Goal: Task Accomplishment & Management: Complete application form

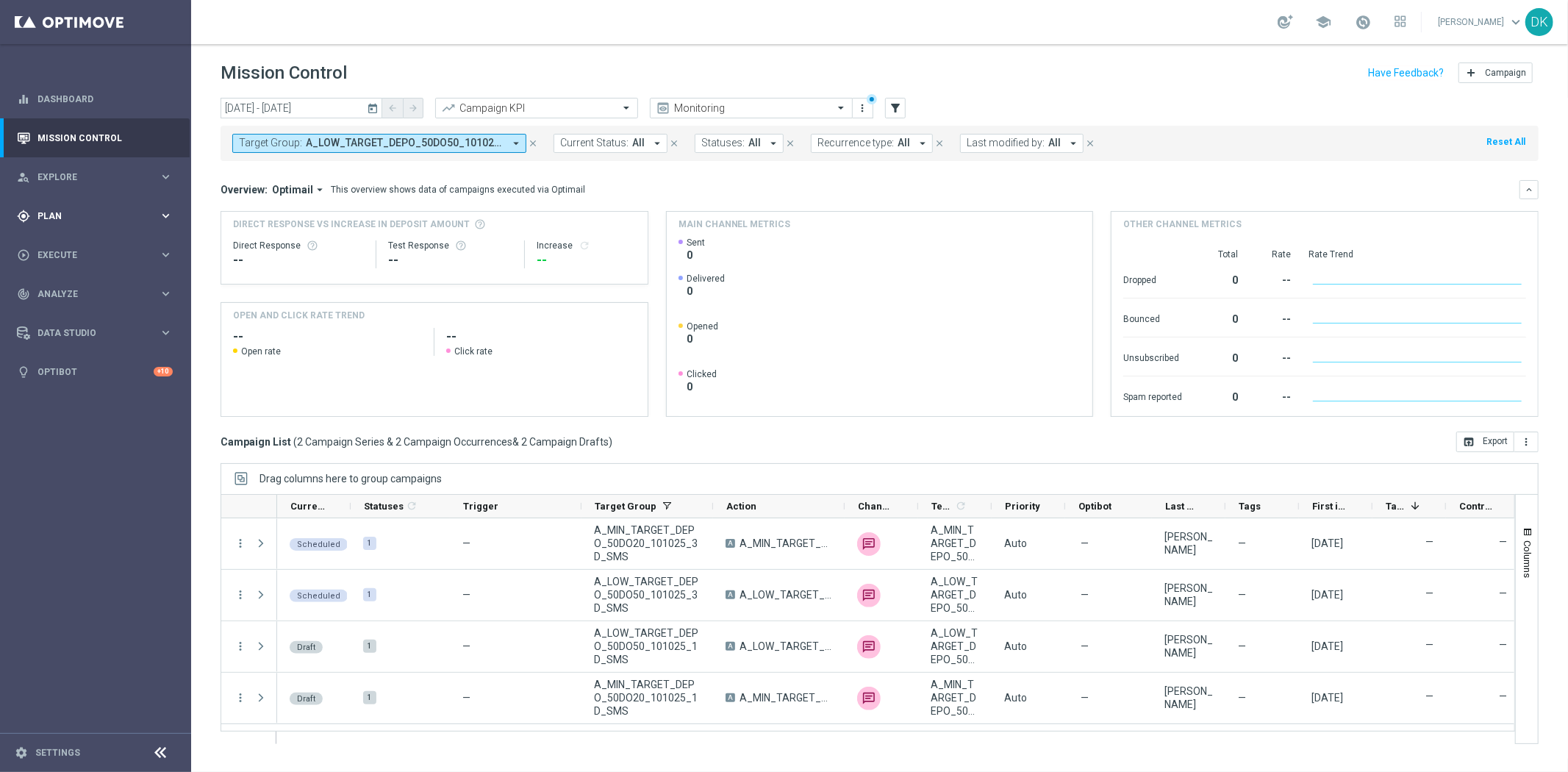
click at [81, 215] on span "Plan" at bounding box center [98, 216] width 121 height 9
click at [80, 359] on div "play_circle_outline Execute" at bounding box center [88, 364] width 142 height 13
click at [104, 287] on link "Campaign Builder" at bounding box center [95, 285] width 114 height 12
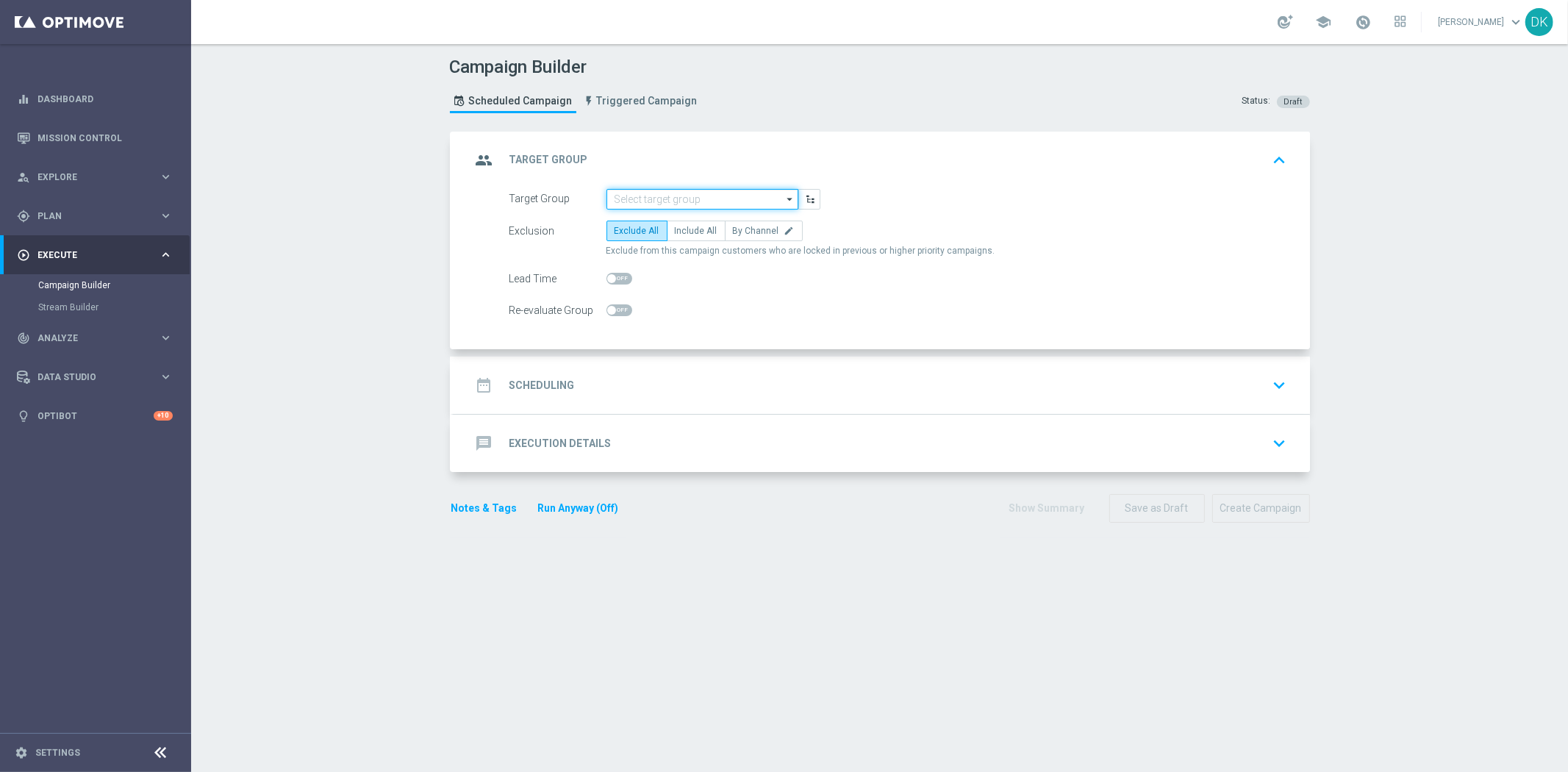
click at [700, 200] on input at bounding box center [702, 199] width 191 height 21
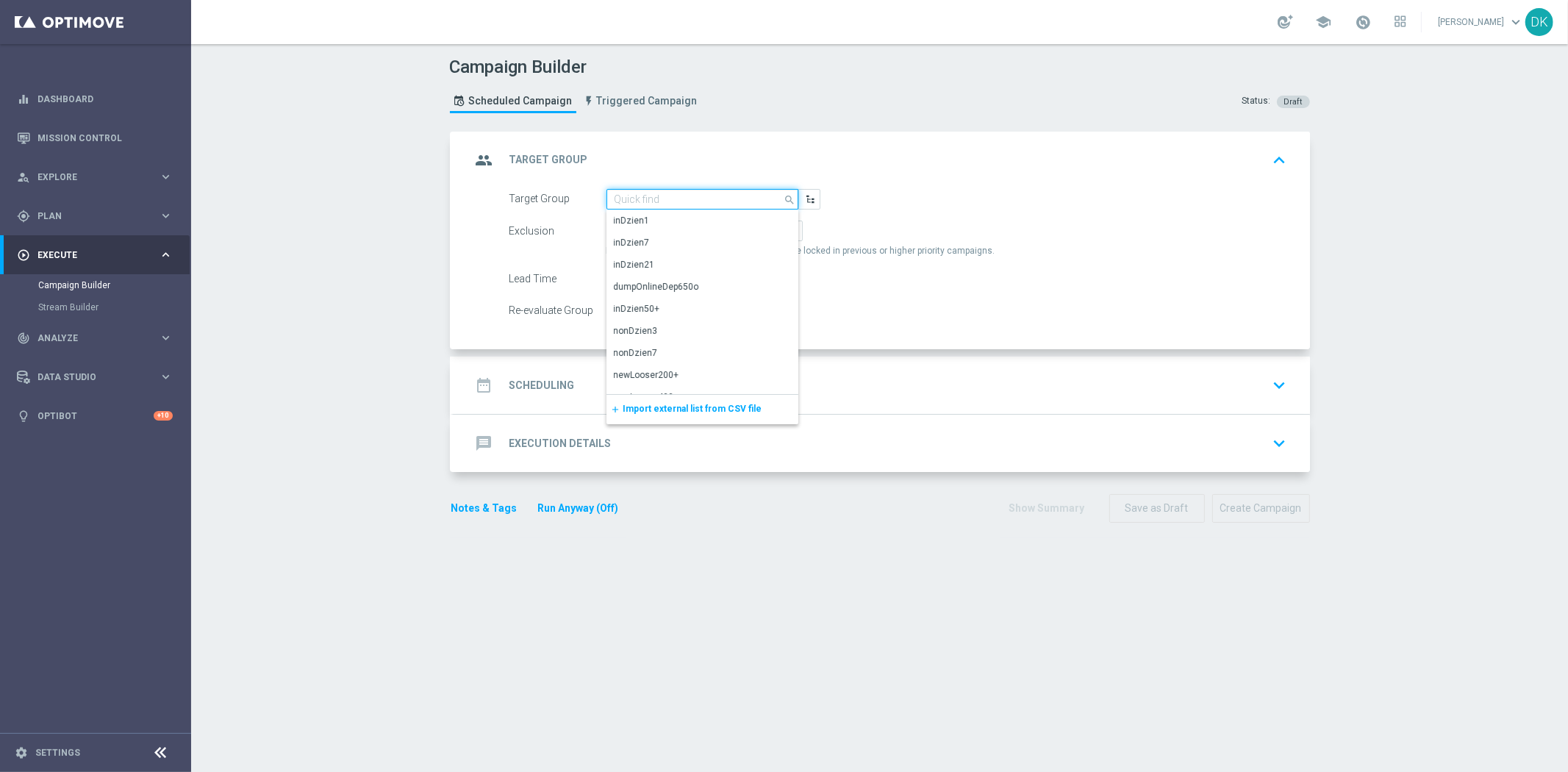
paste input "A_MIN_TARGET_DEPO_50DO20_101025_1D_PUSH"
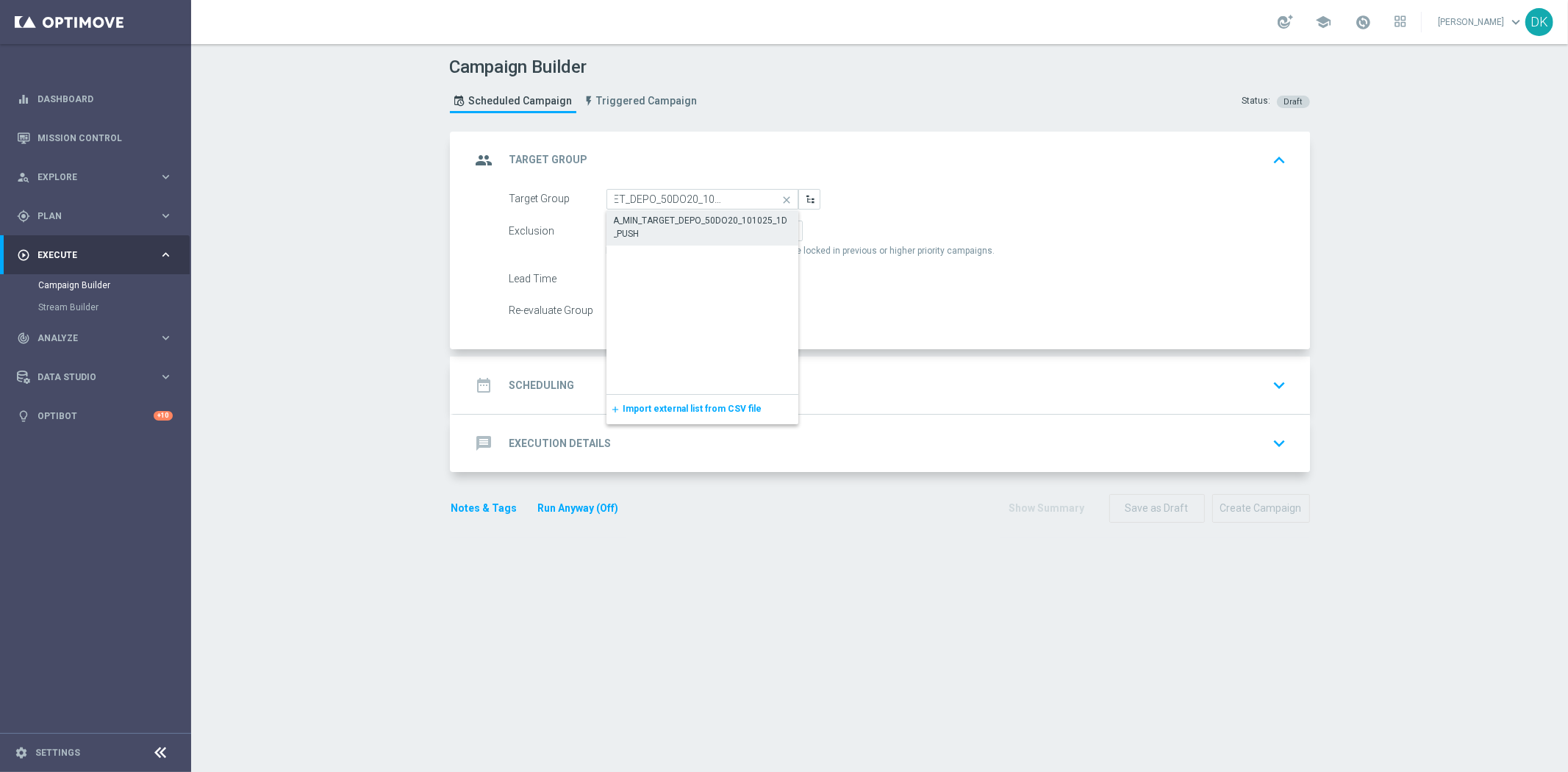
click at [688, 219] on div "A_MIN_TARGET_DEPO_50DO20_101025_1D_PUSH" at bounding box center [703, 227] width 178 height 27
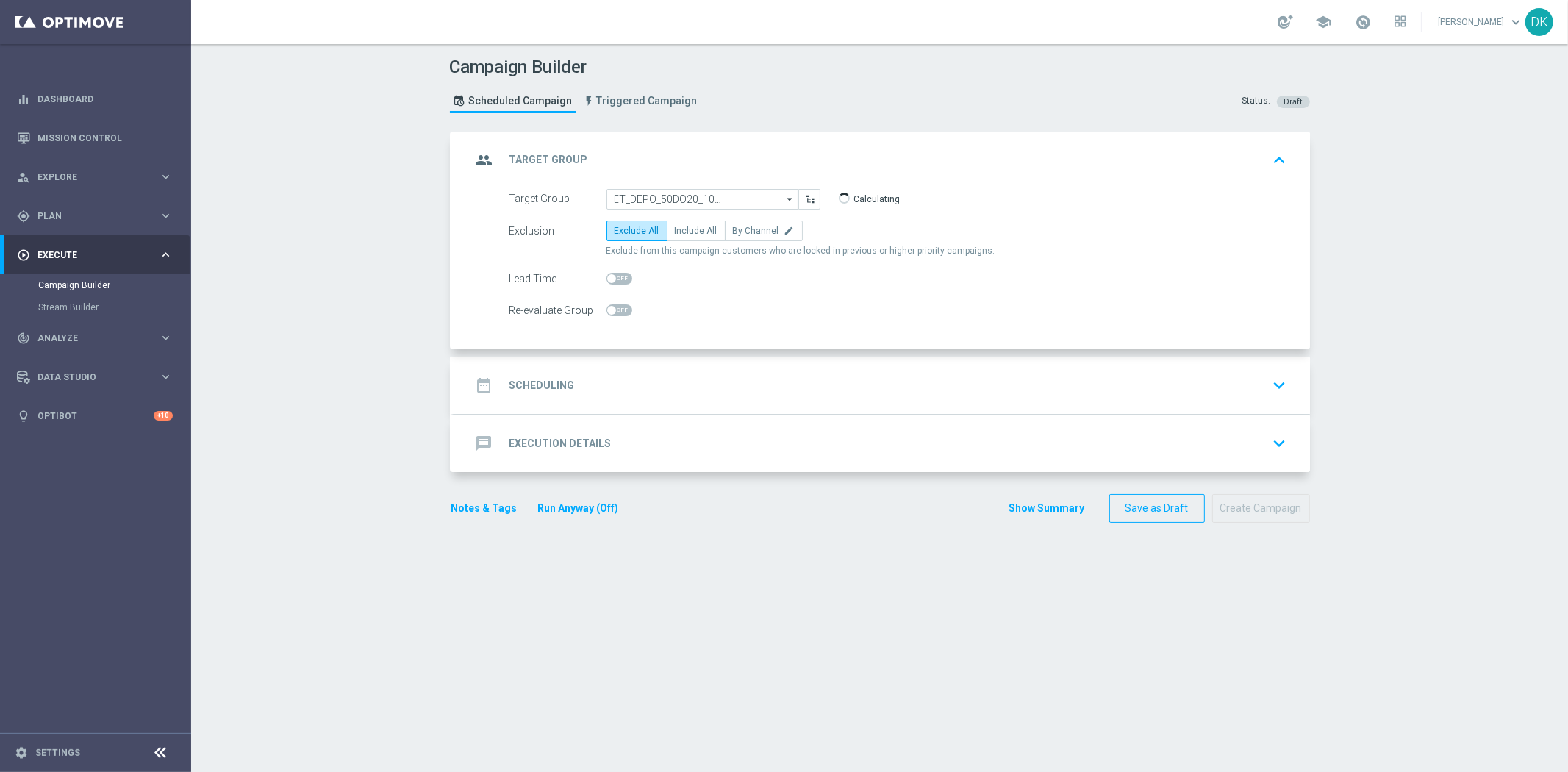
type input "A_MIN_TARGET_DEPO_50DO20_101025_1D_PUSH"
checkbox input "true"
click at [690, 234] on span "Include All" at bounding box center [696, 231] width 42 height 10
click at [684, 234] on input "Include All" at bounding box center [679, 233] width 10 height 10
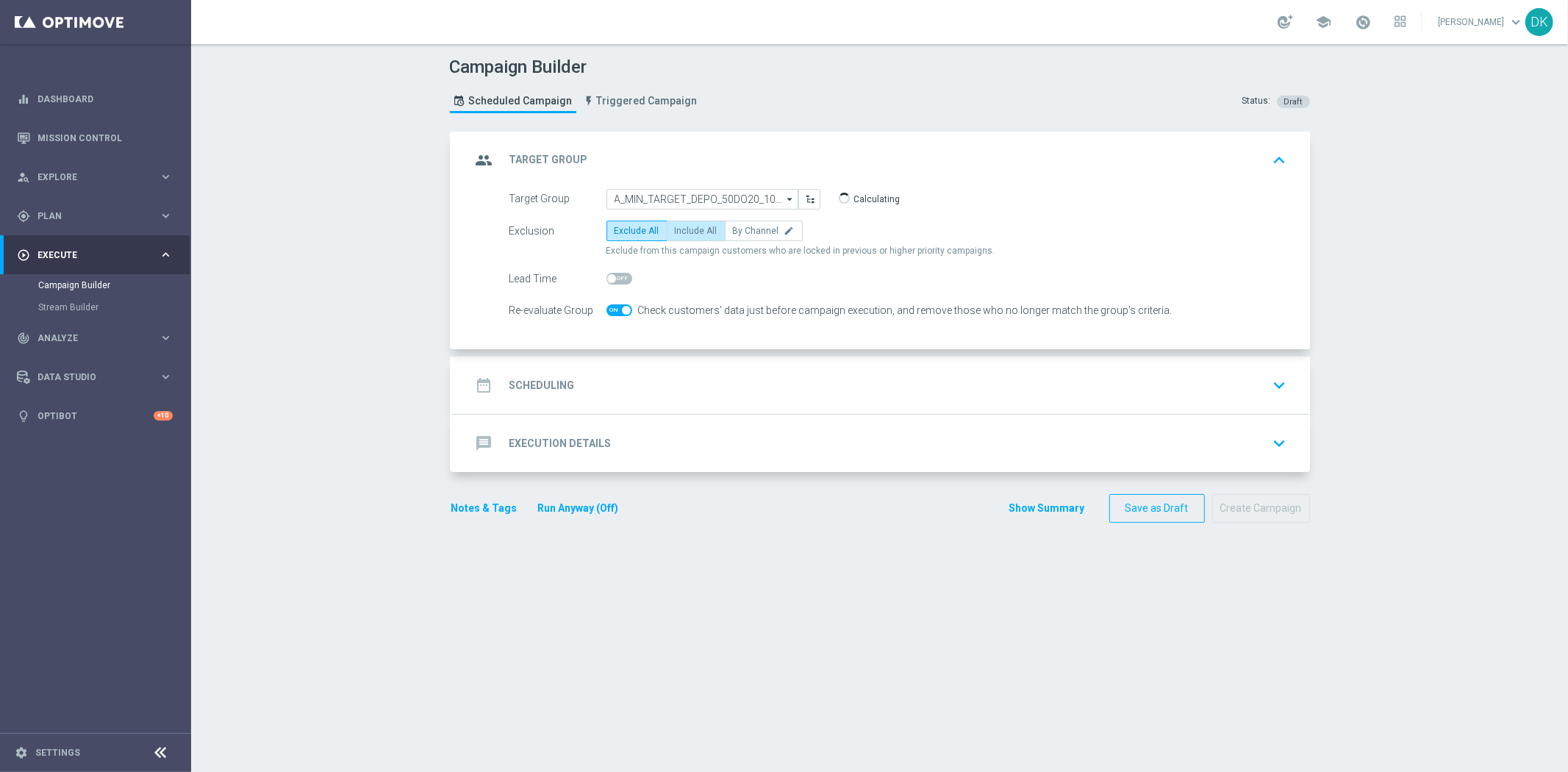
radio input "true"
click at [609, 314] on span at bounding box center [619, 310] width 26 height 12
click at [609, 314] on input "checkbox" at bounding box center [619, 310] width 26 height 12
checkbox input "false"
click at [601, 368] on div "date_range Scheduling keyboard_arrow_down" at bounding box center [882, 386] width 857 height 57
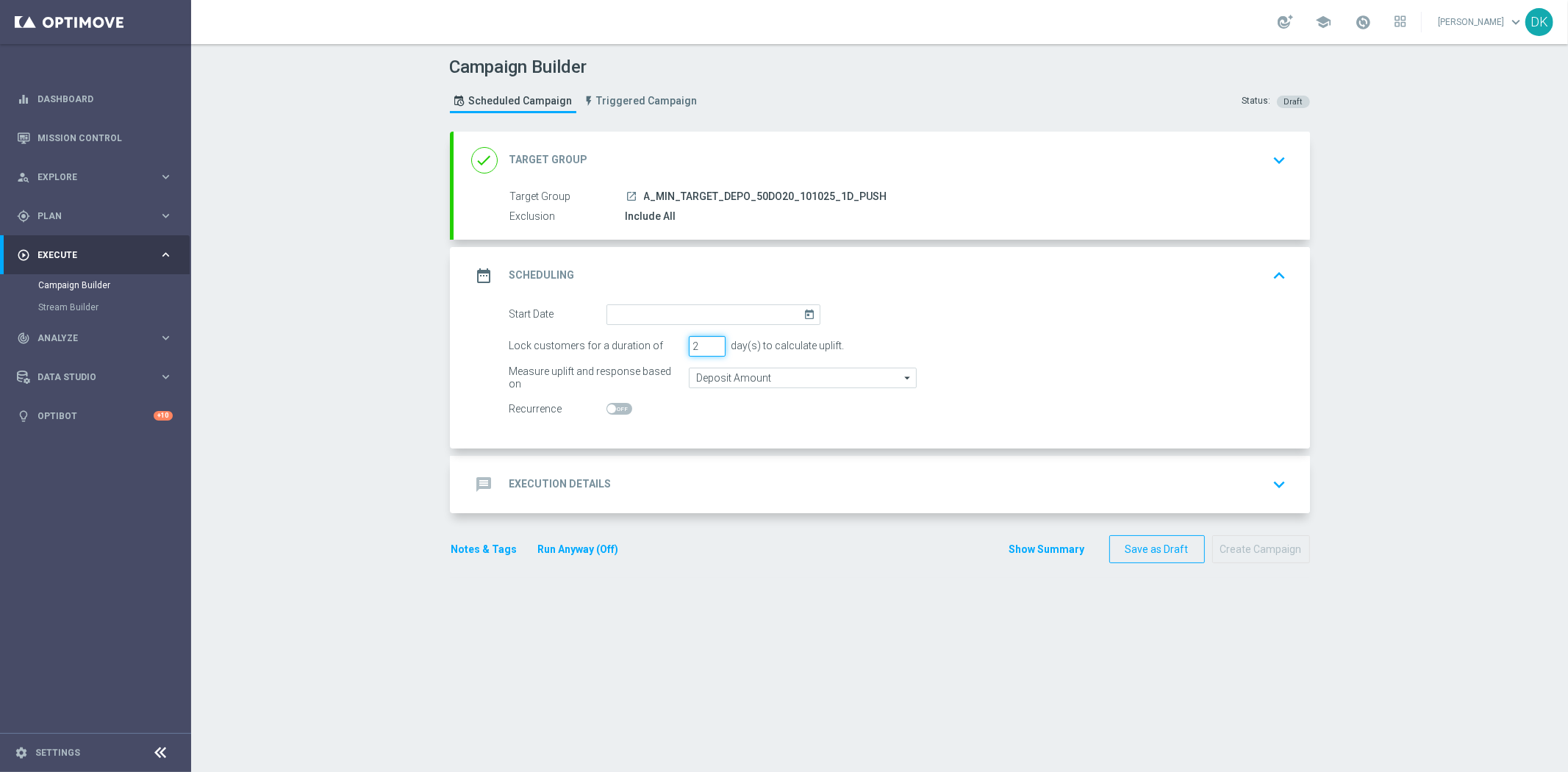
click at [707, 346] on input "2" at bounding box center [707, 347] width 36 height 21
type input "1"
click at [707, 346] on input "1" at bounding box center [707, 347] width 36 height 21
click at [707, 319] on input at bounding box center [713, 315] width 214 height 21
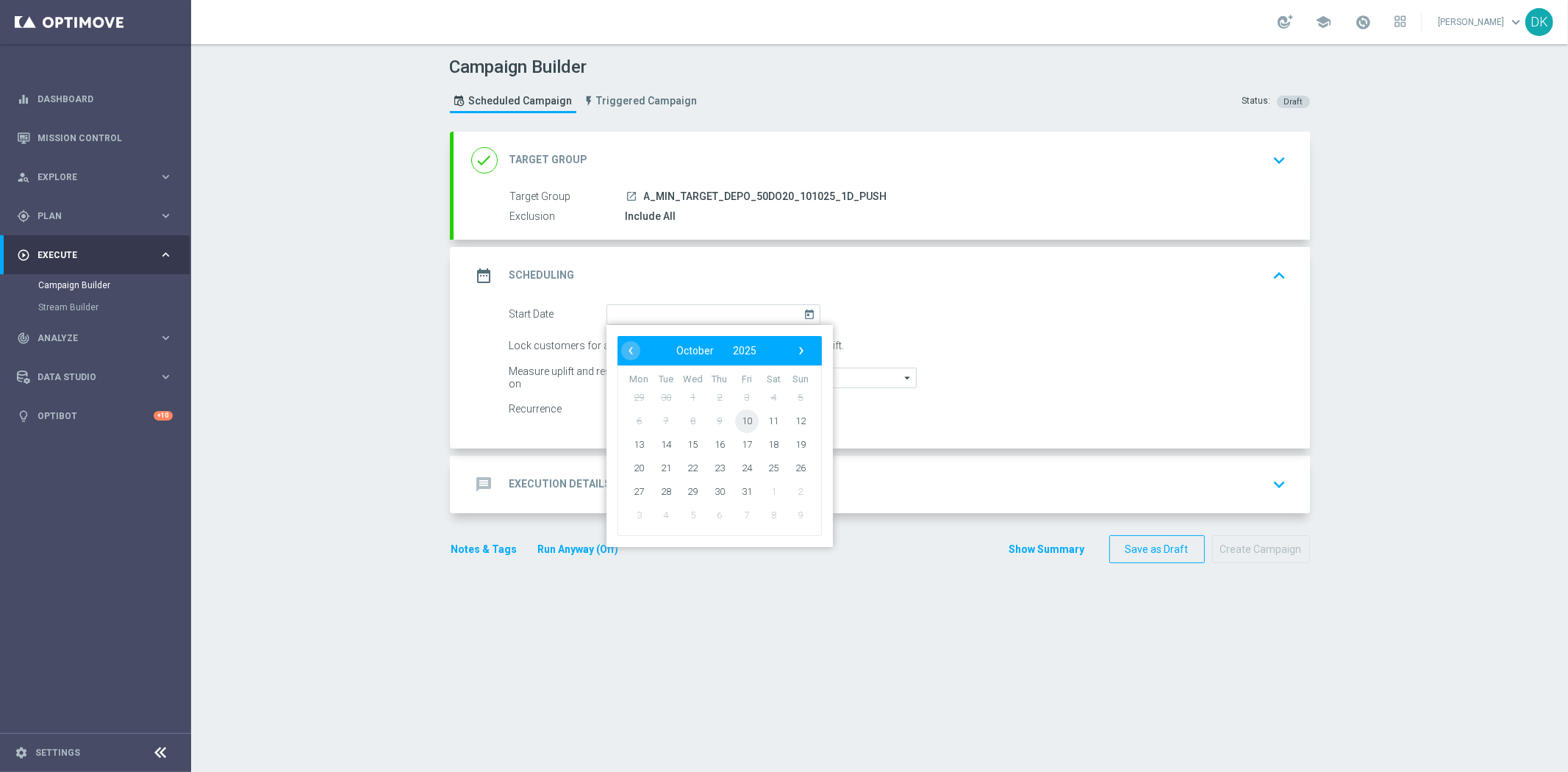
click at [741, 412] on span "10" at bounding box center [746, 420] width 23 height 23
type input "[DATE]"
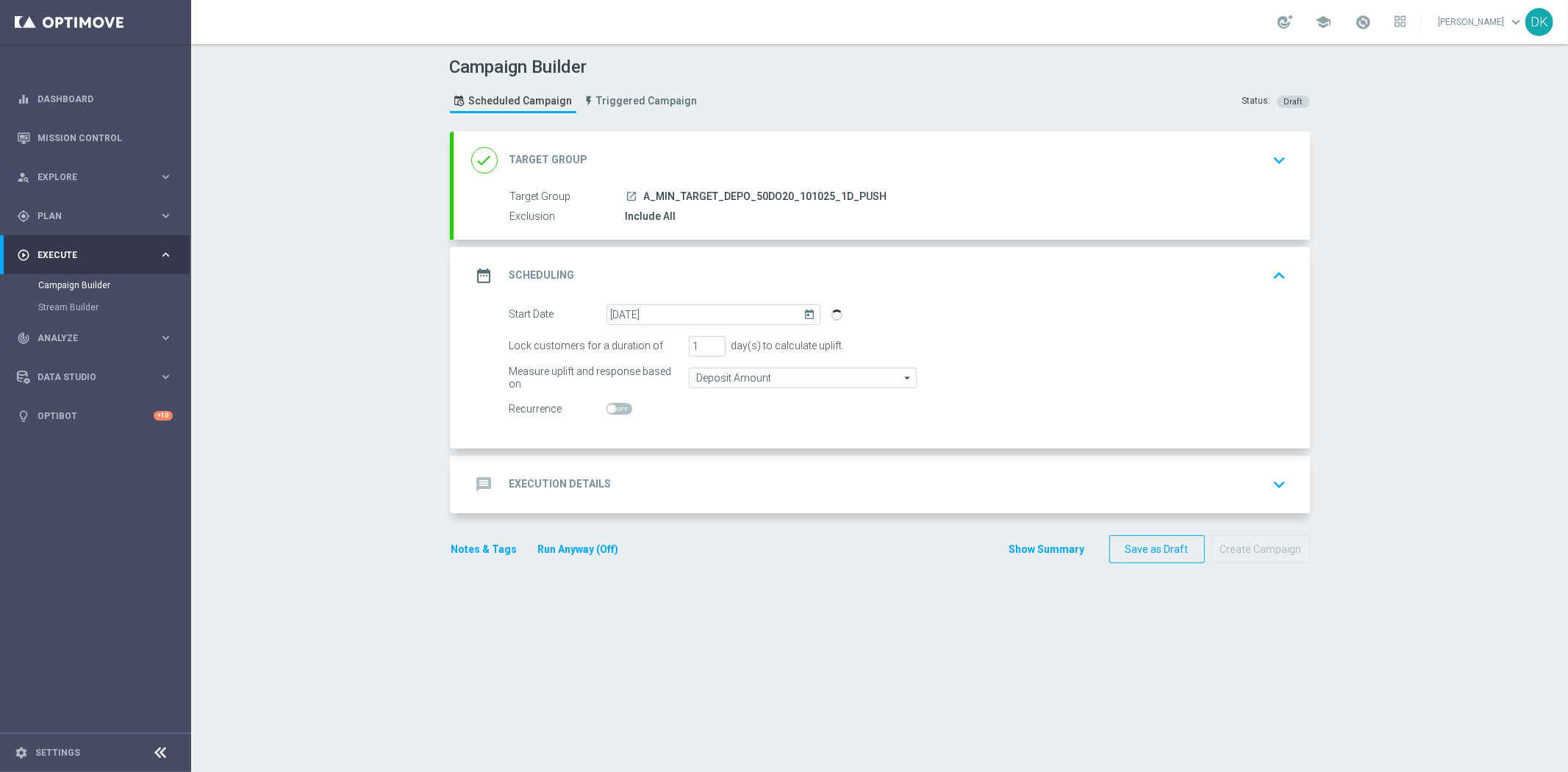
click at [671, 502] on div "message Execution Details keyboard_arrow_down" at bounding box center [882, 484] width 857 height 57
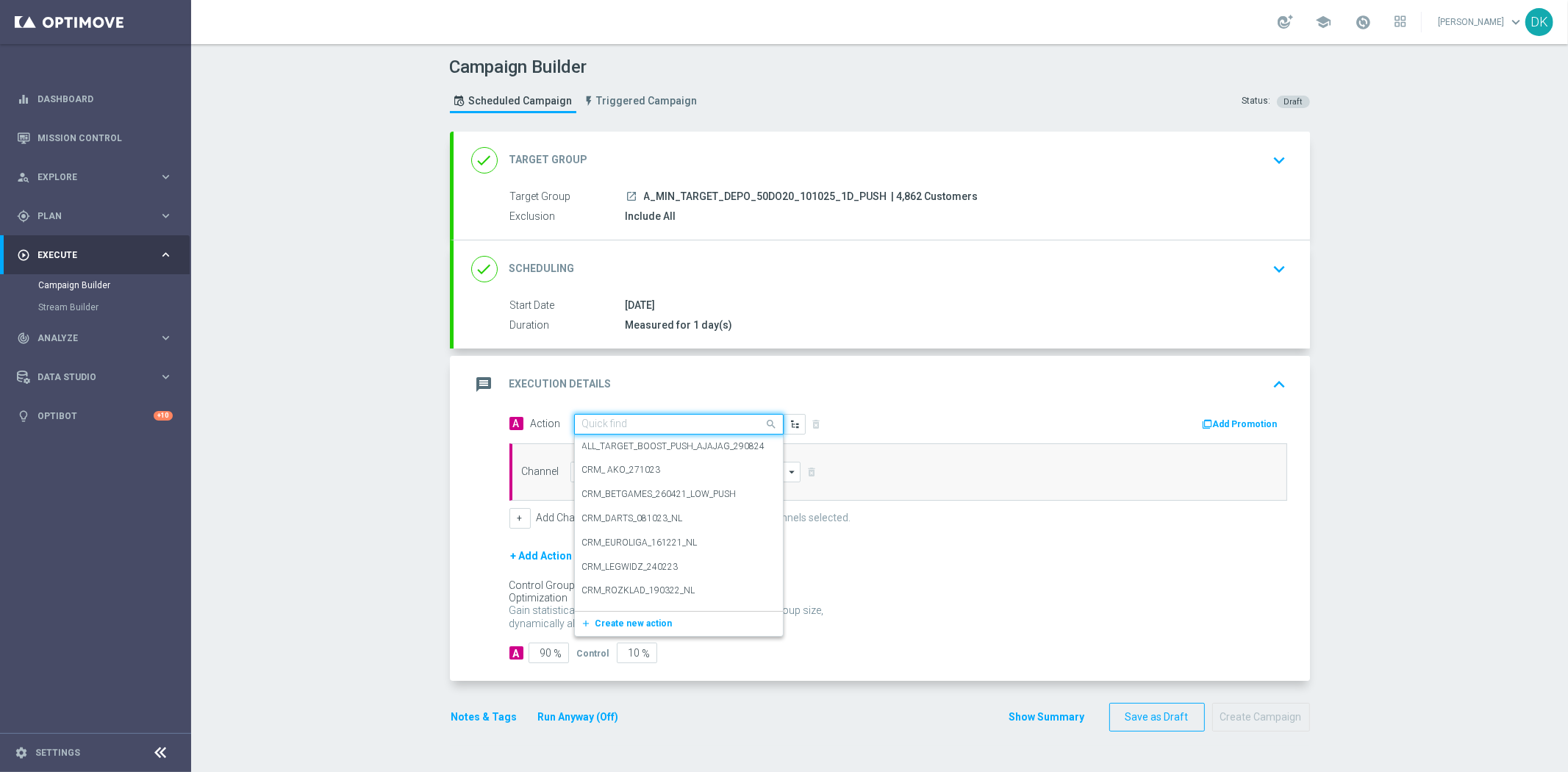
click at [631, 420] on input "text" at bounding box center [664, 425] width 164 height 12
click at [625, 626] on span "Create new action" at bounding box center [633, 624] width 77 height 10
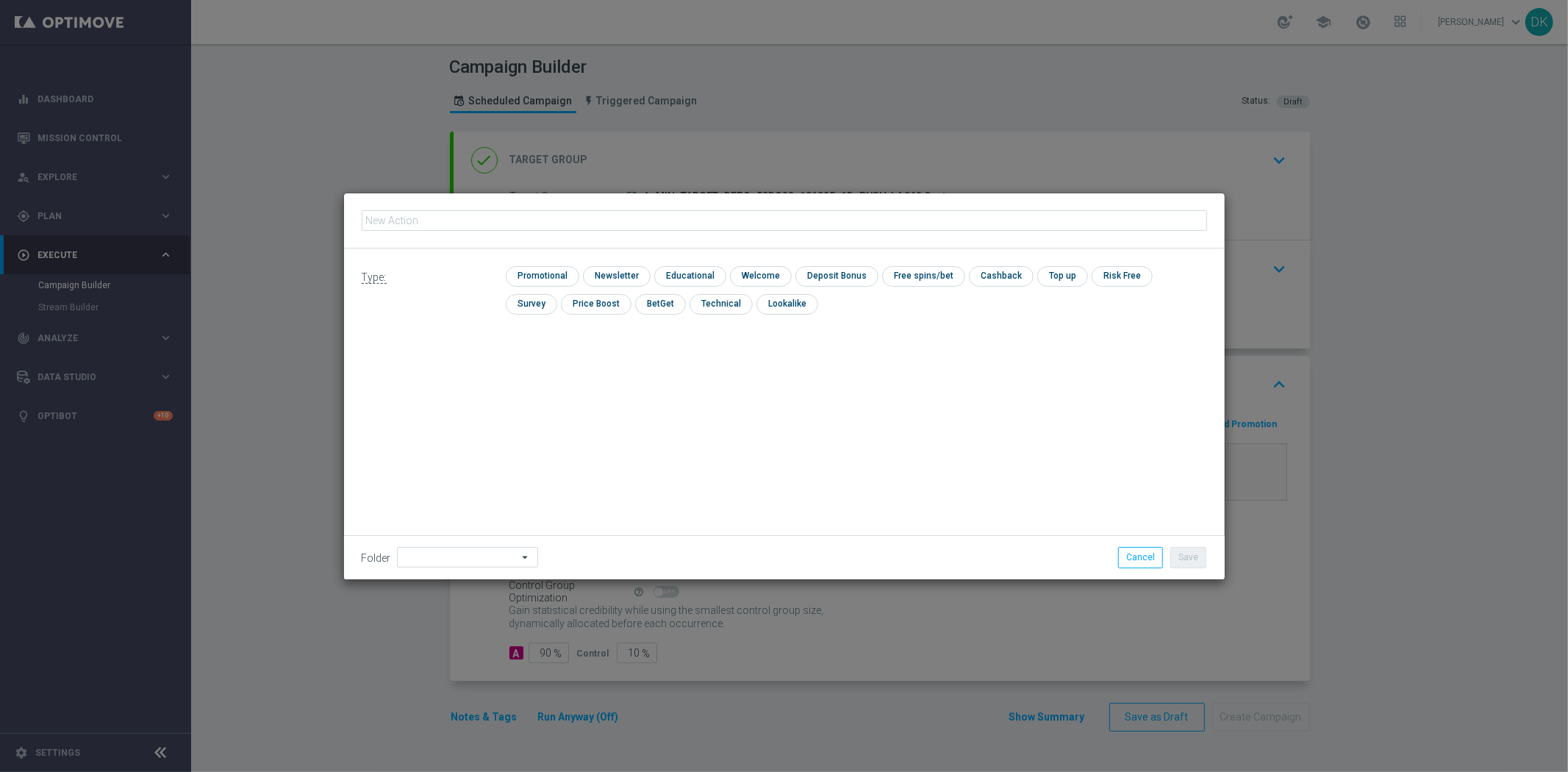
type input "A_MIN_TARGET_DEPO_50DO20_101025_1D_PUSH"
click at [546, 273] on input "checkbox" at bounding box center [541, 276] width 70 height 20
checkbox input "true"
click at [1198, 560] on button "Save" at bounding box center [1189, 557] width 36 height 21
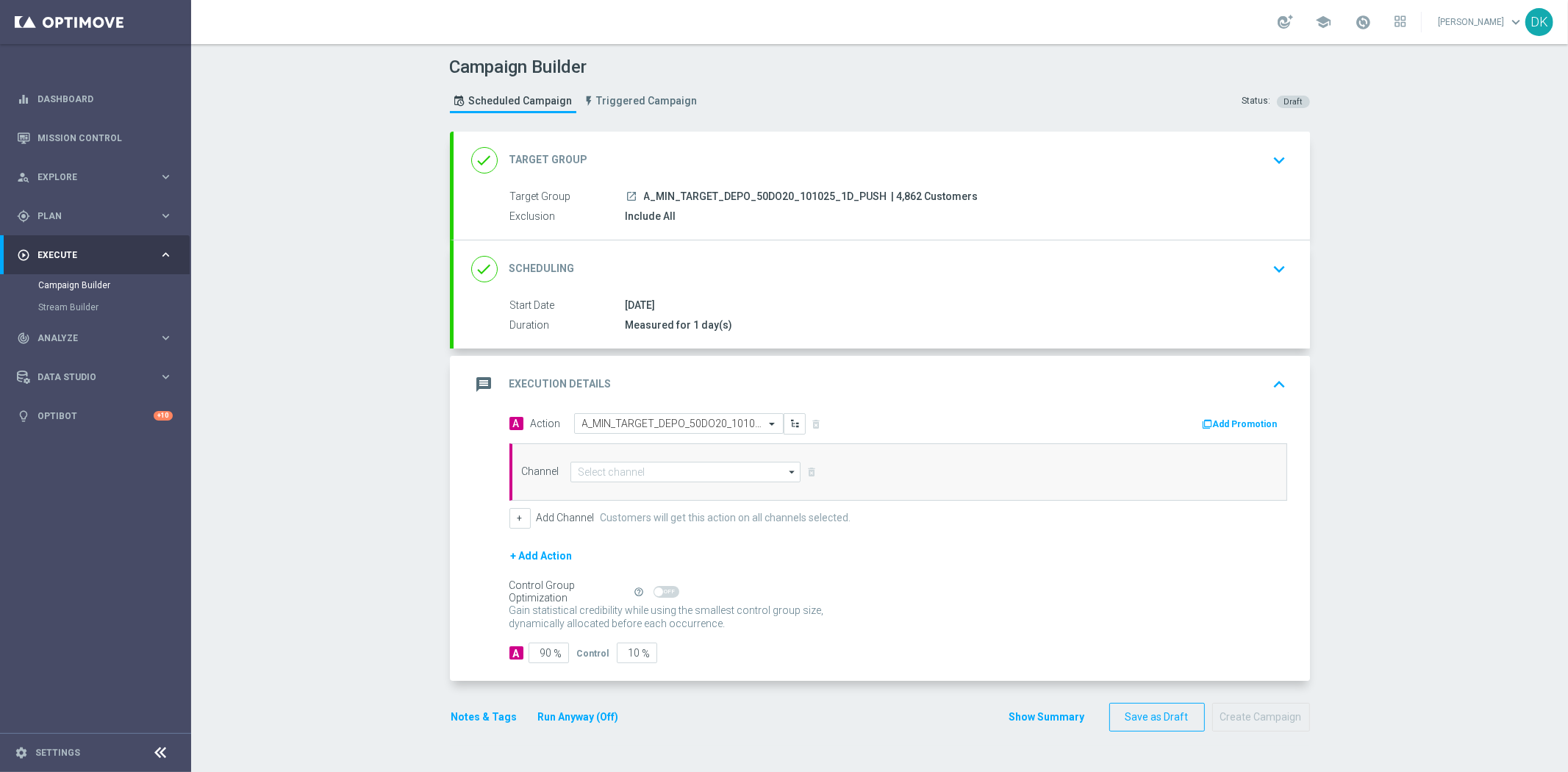
drag, startPoint x: 339, startPoint y: 717, endPoint x: 581, endPoint y: 348, distance: 441.3
click at [339, 717] on div "Campaign Builder Scheduled Campaign Triggered Campaign Status: Draft done Targe…" at bounding box center [879, 408] width 1377 height 728
click at [651, 467] on input at bounding box center [686, 472] width 230 height 21
click at [664, 519] on div "XtremePush" at bounding box center [686, 516] width 231 height 21
type input "XtremePush"
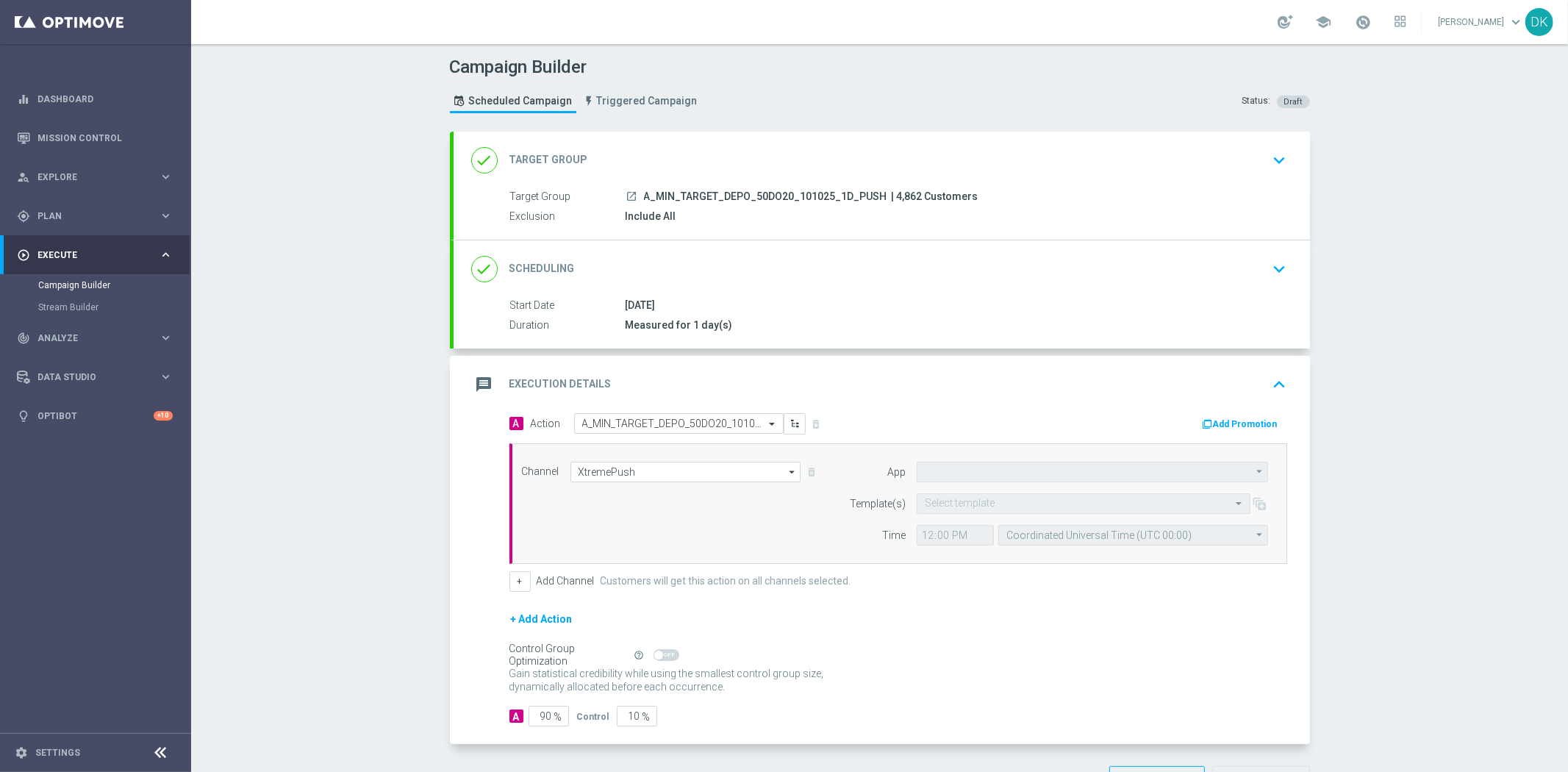
type input "STS_PL"
click at [949, 505] on input "text" at bounding box center [1069, 504] width 288 height 12
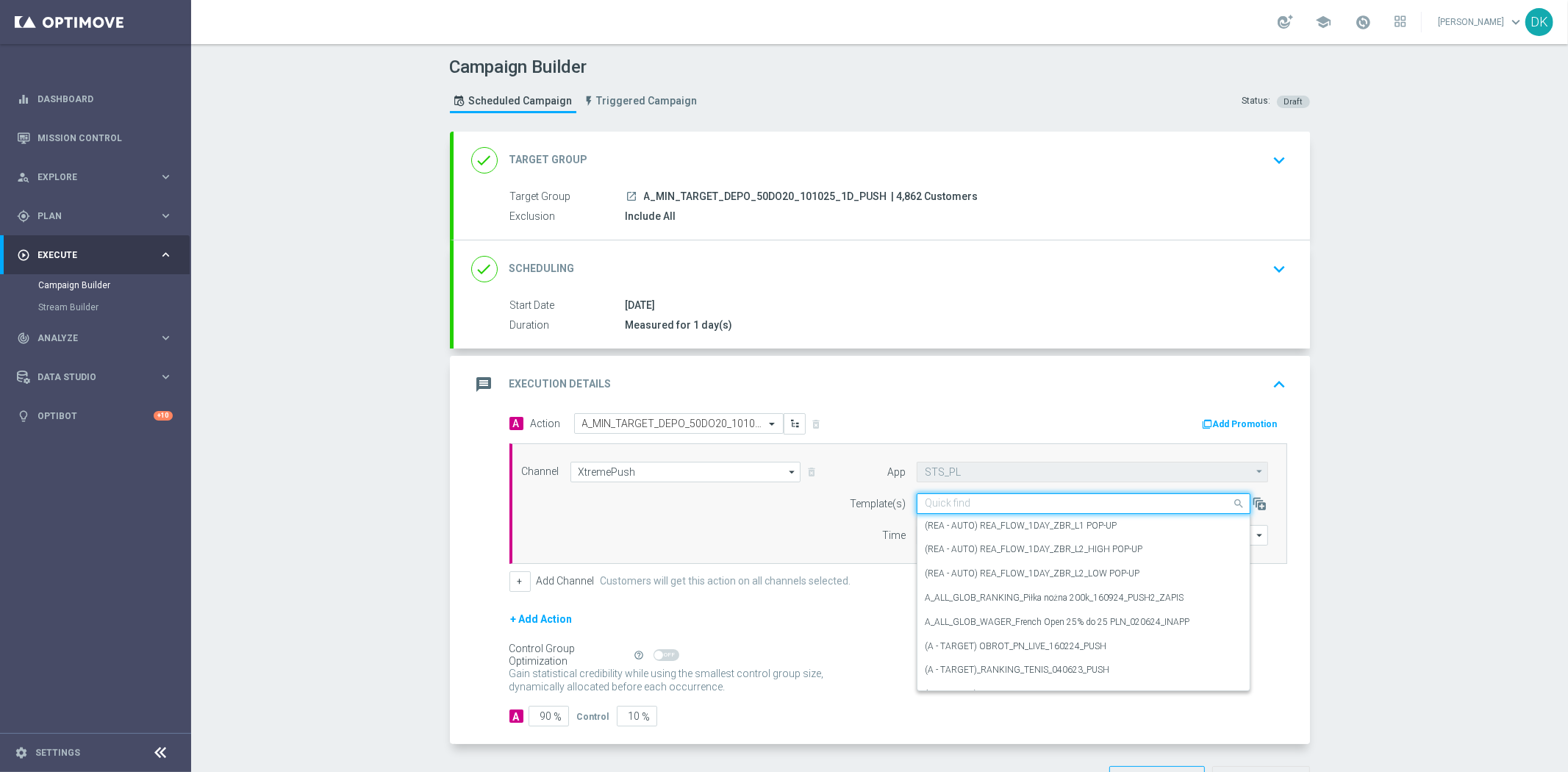
paste input "A_MIN_TARGET_DEPO_50DO20_101025_1D_PUSH"
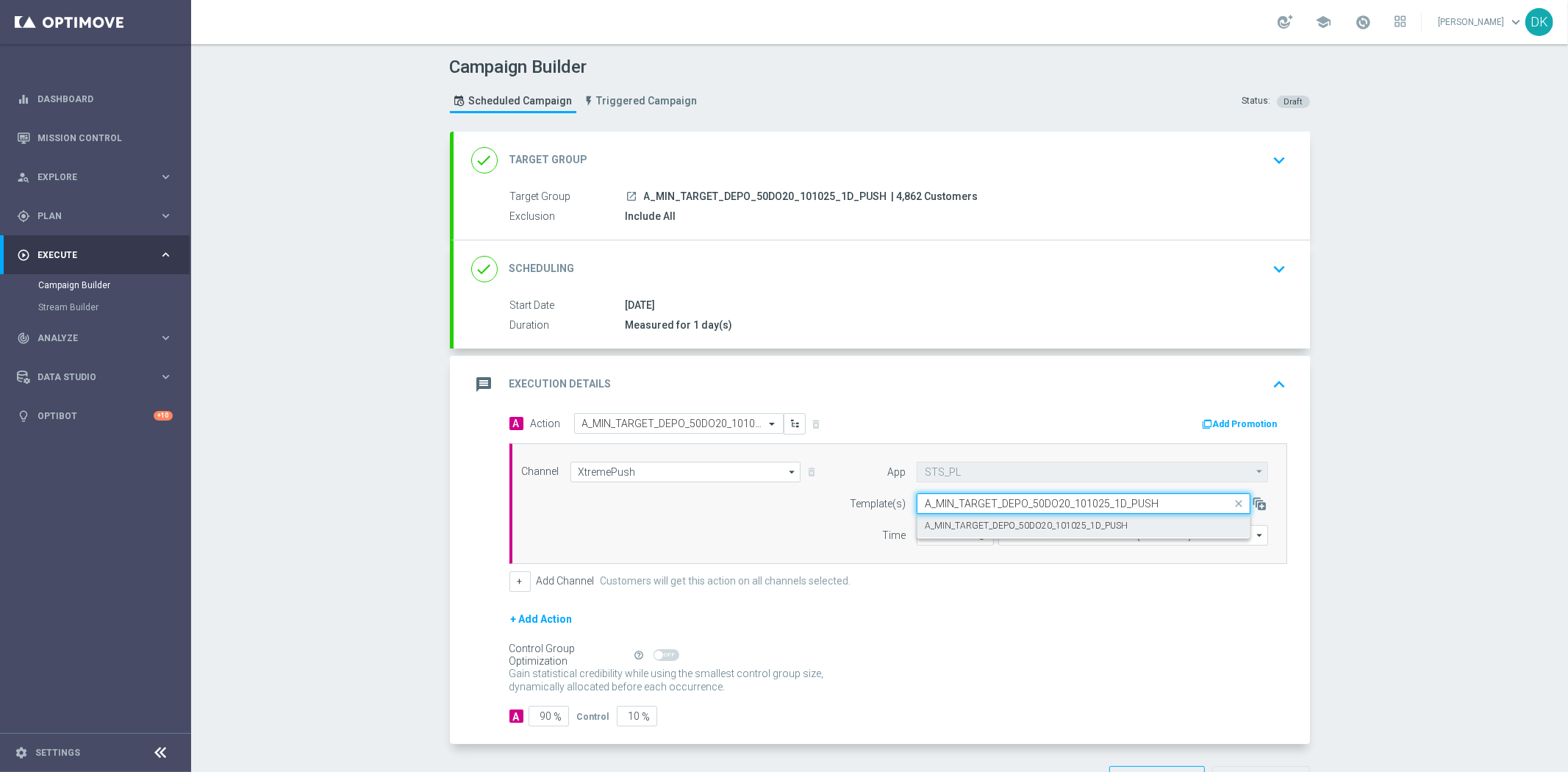
click at [961, 529] on label "A_MIN_TARGET_DEPO_50DO20_101025_1D_PUSH" at bounding box center [1027, 526] width 203 height 12
type input "A_MIN_TARGET_DEPO_50DO20_101025_1D_PUSH"
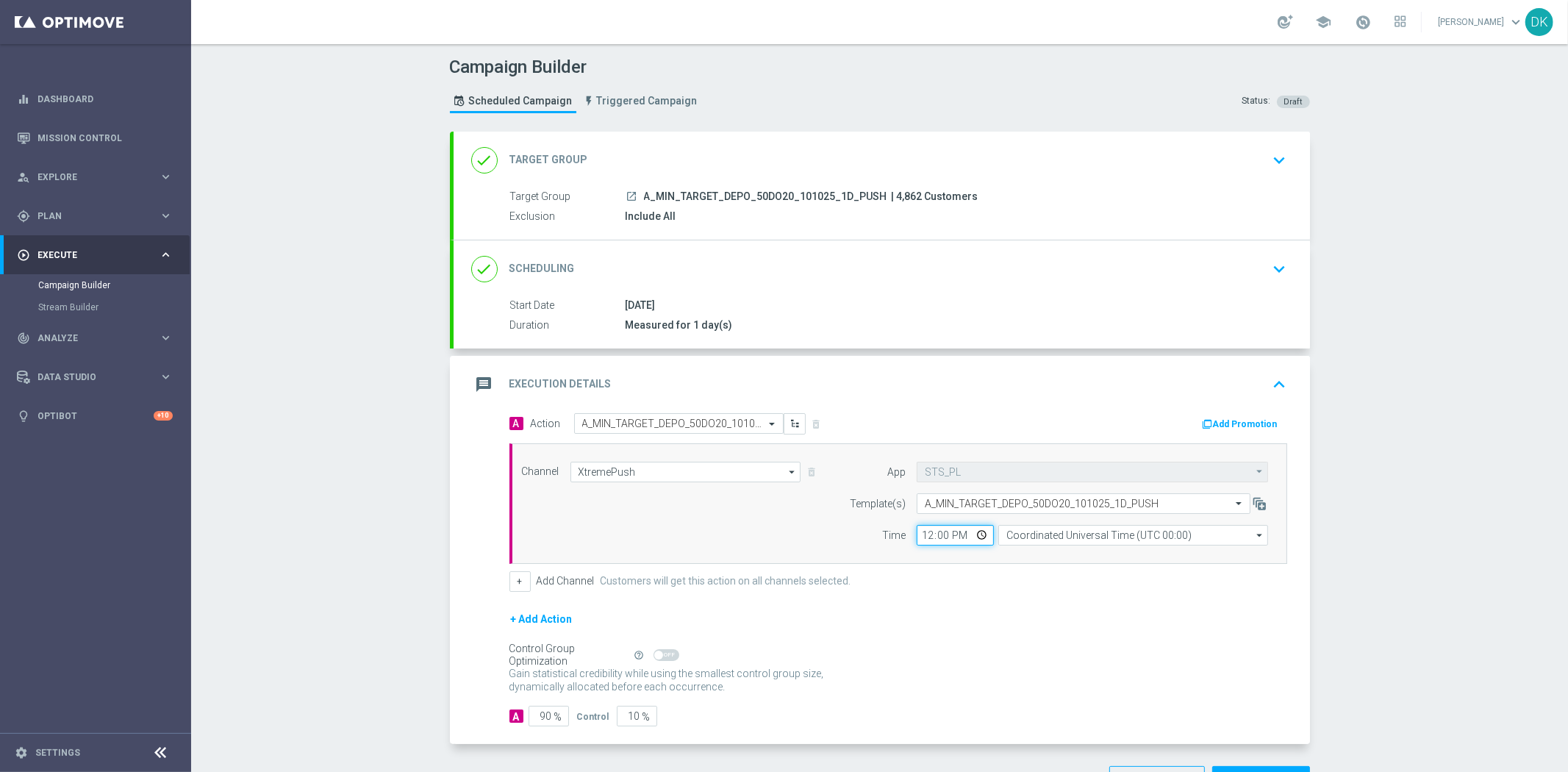
click at [920, 537] on input "12:00" at bounding box center [955, 535] width 77 height 21
click at [379, 714] on div "Campaign Builder Scheduled Campaign Triggered Campaign Status: Draft done Targe…" at bounding box center [879, 408] width 1377 height 728
click at [923, 533] on input "12:00" at bounding box center [955, 535] width 77 height 21
type input "17:30"
click at [965, 600] on form "A Action Select action A_MIN_TARGET_DEPO_50DO20_101025_1D_PUSH delete_forever A…" at bounding box center [898, 570] width 778 height 314
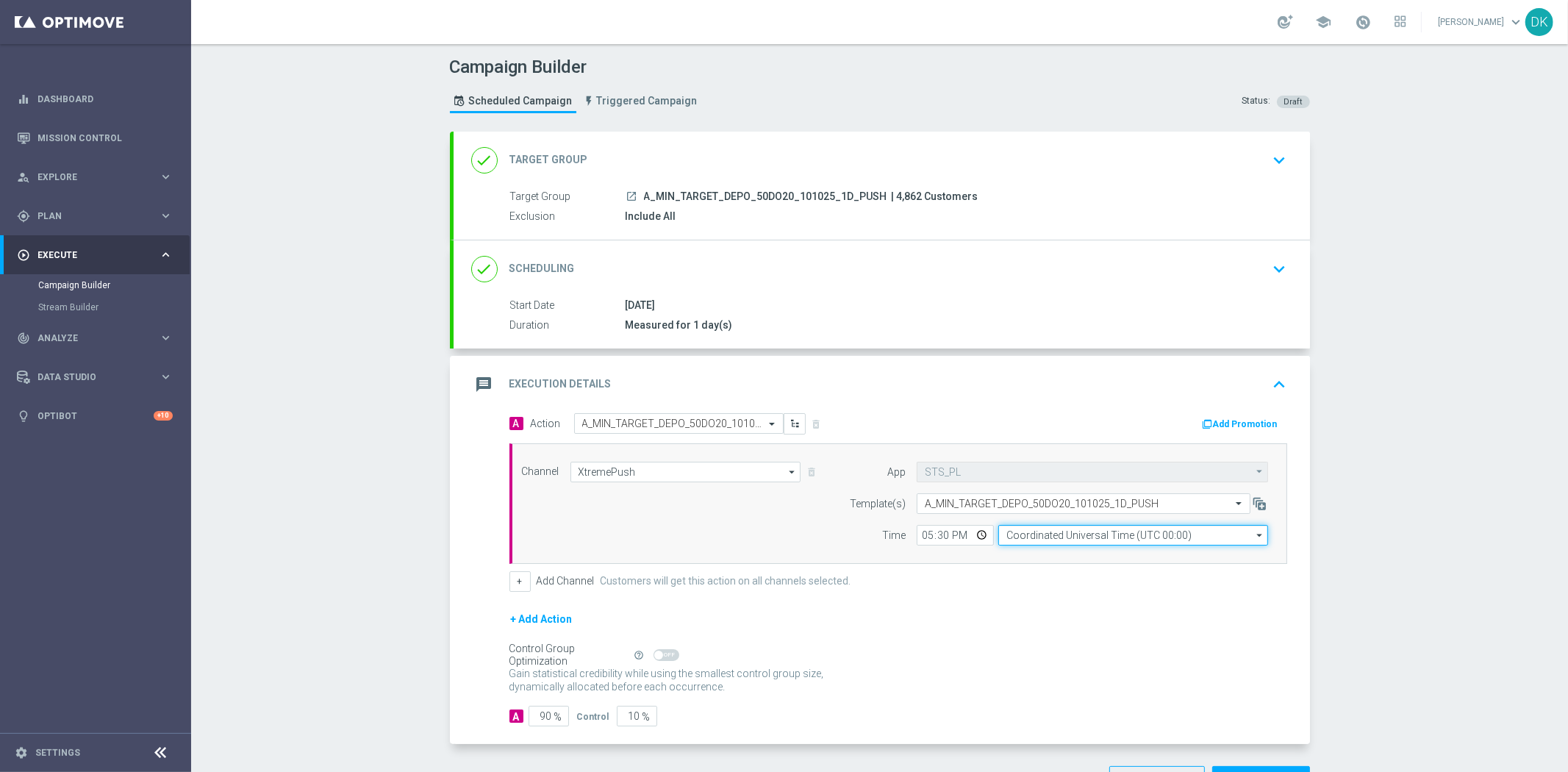
click at [1071, 532] on input "Coordinated Universal Time (UTC 00:00)" at bounding box center [1132, 535] width 269 height 21
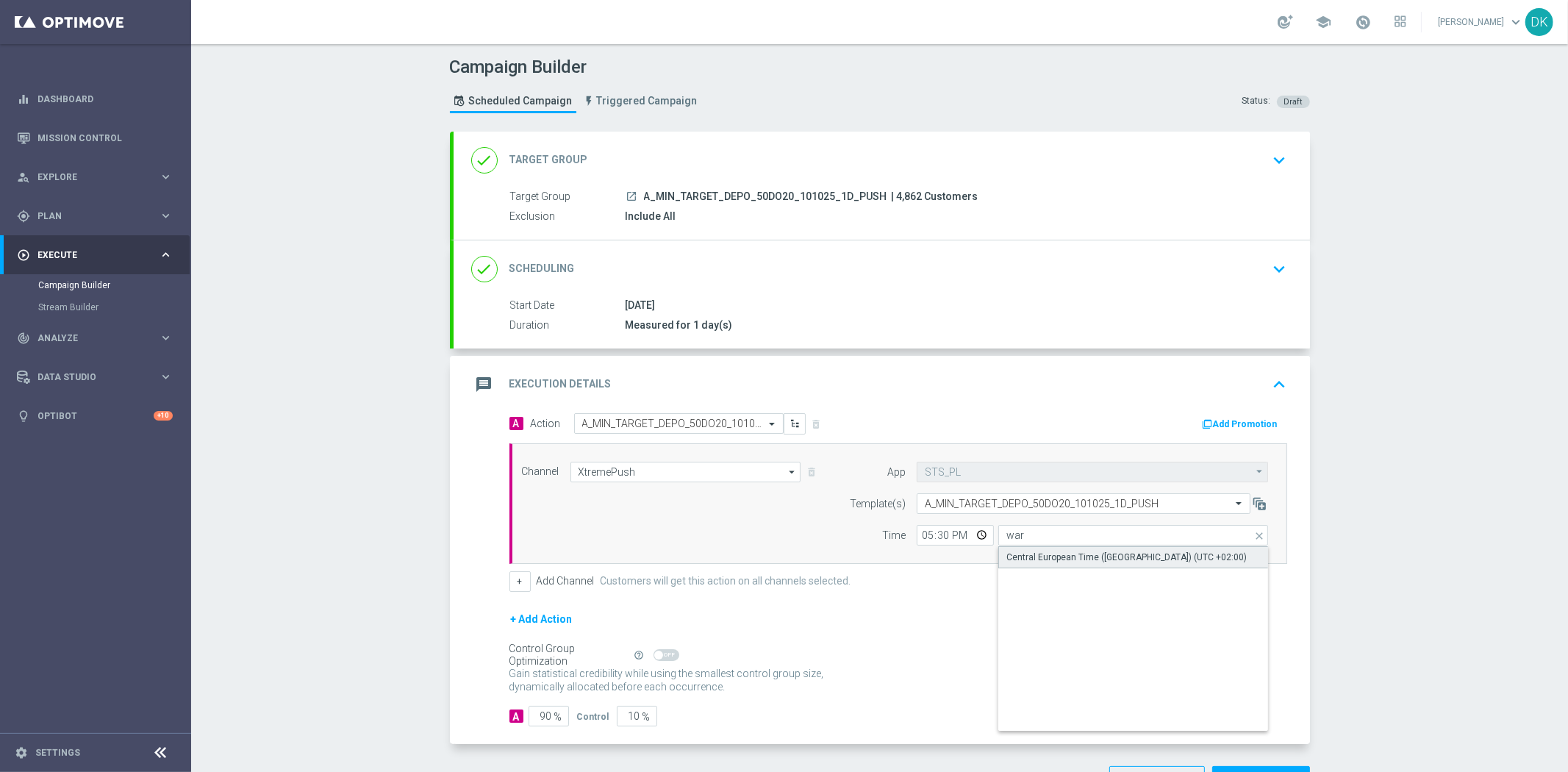
click at [1081, 551] on div "Central European Time ([GEOGRAPHIC_DATA]) (UTC +02:00)" at bounding box center [1127, 557] width 241 height 13
type input "Central European Time ([GEOGRAPHIC_DATA]) (UTC +02:00)"
click at [1045, 590] on div "+ Add Channel Customers will get this action on all channels selected." at bounding box center [898, 581] width 778 height 21
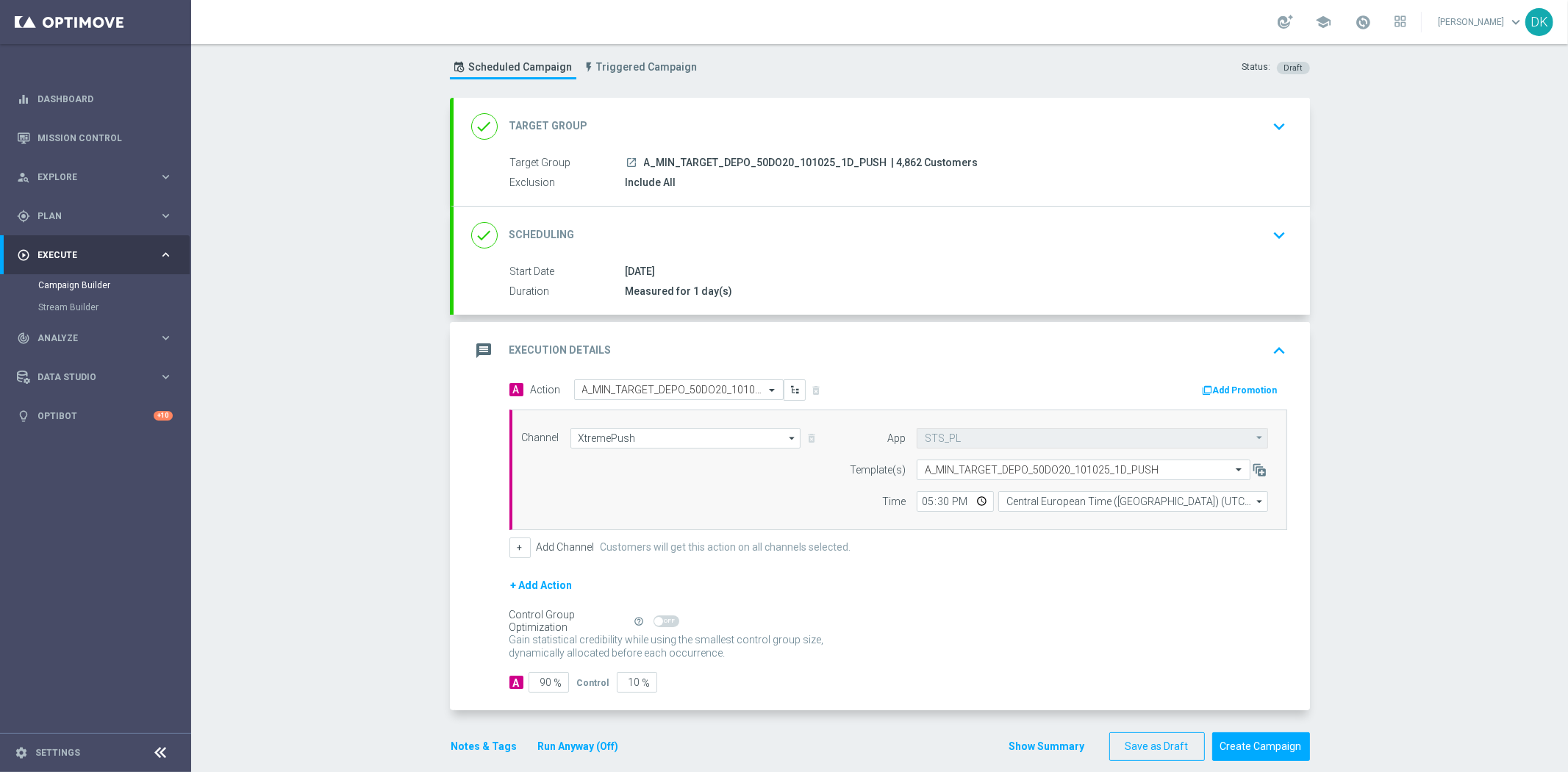
scroll to position [52, 0]
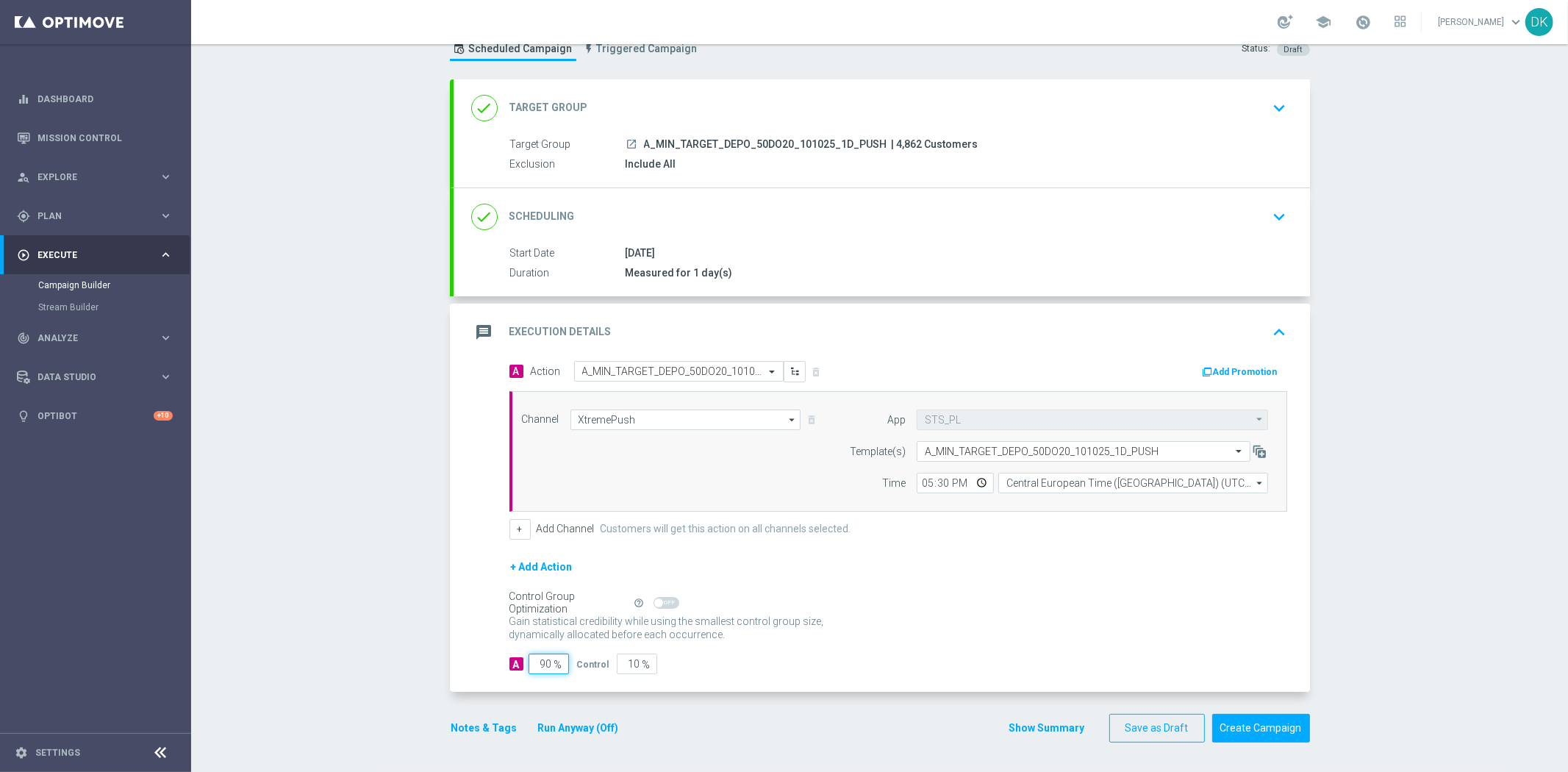
drag, startPoint x: 541, startPoint y: 671, endPoint x: 594, endPoint y: 656, distance: 55.1
click at [582, 668] on div "A 90 % Control 10 %" at bounding box center [898, 664] width 778 height 21
type input "98"
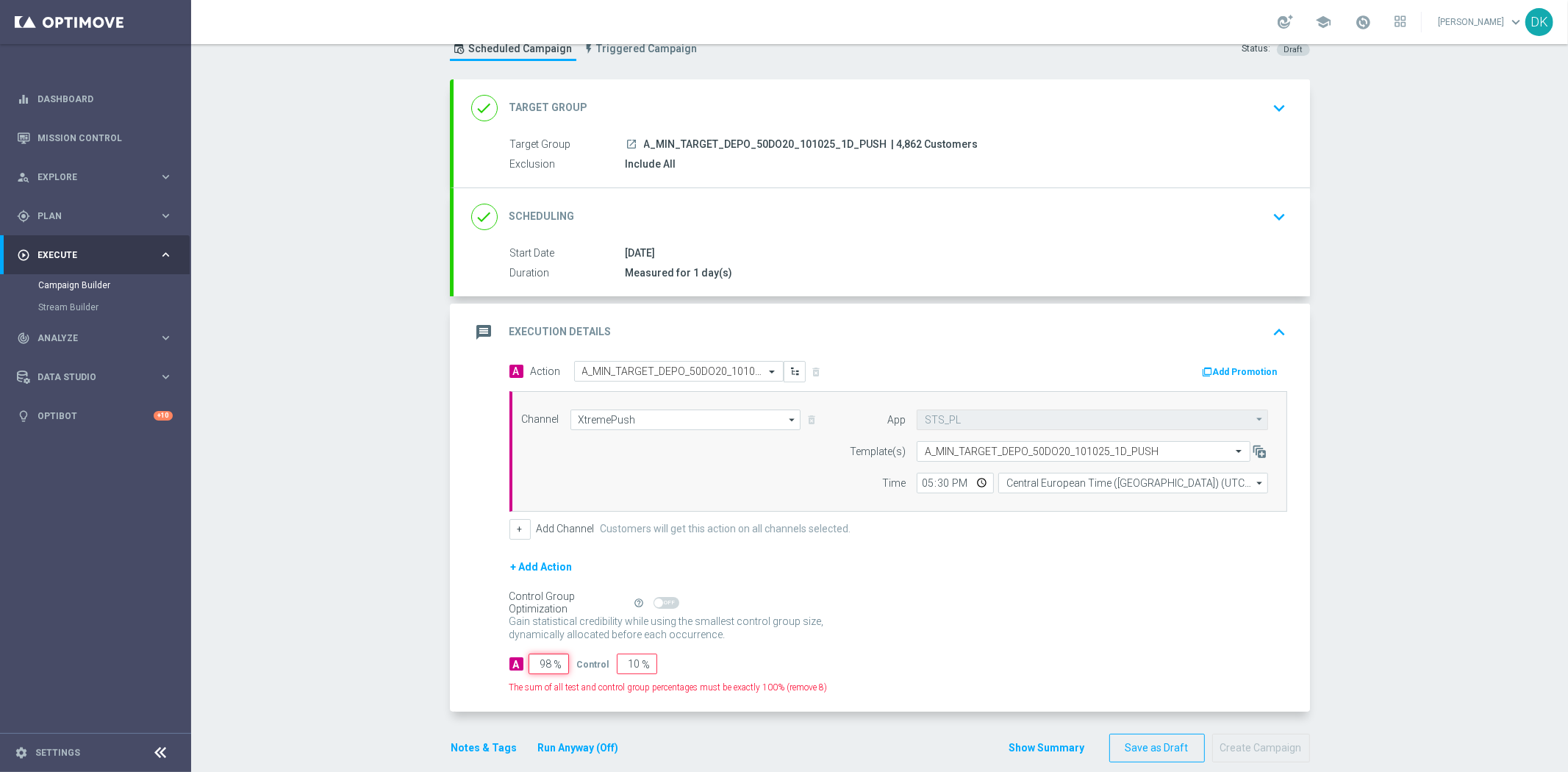
type input "2"
type input "98"
click at [840, 660] on div "A 98 % Control 2 %" at bounding box center [898, 664] width 778 height 21
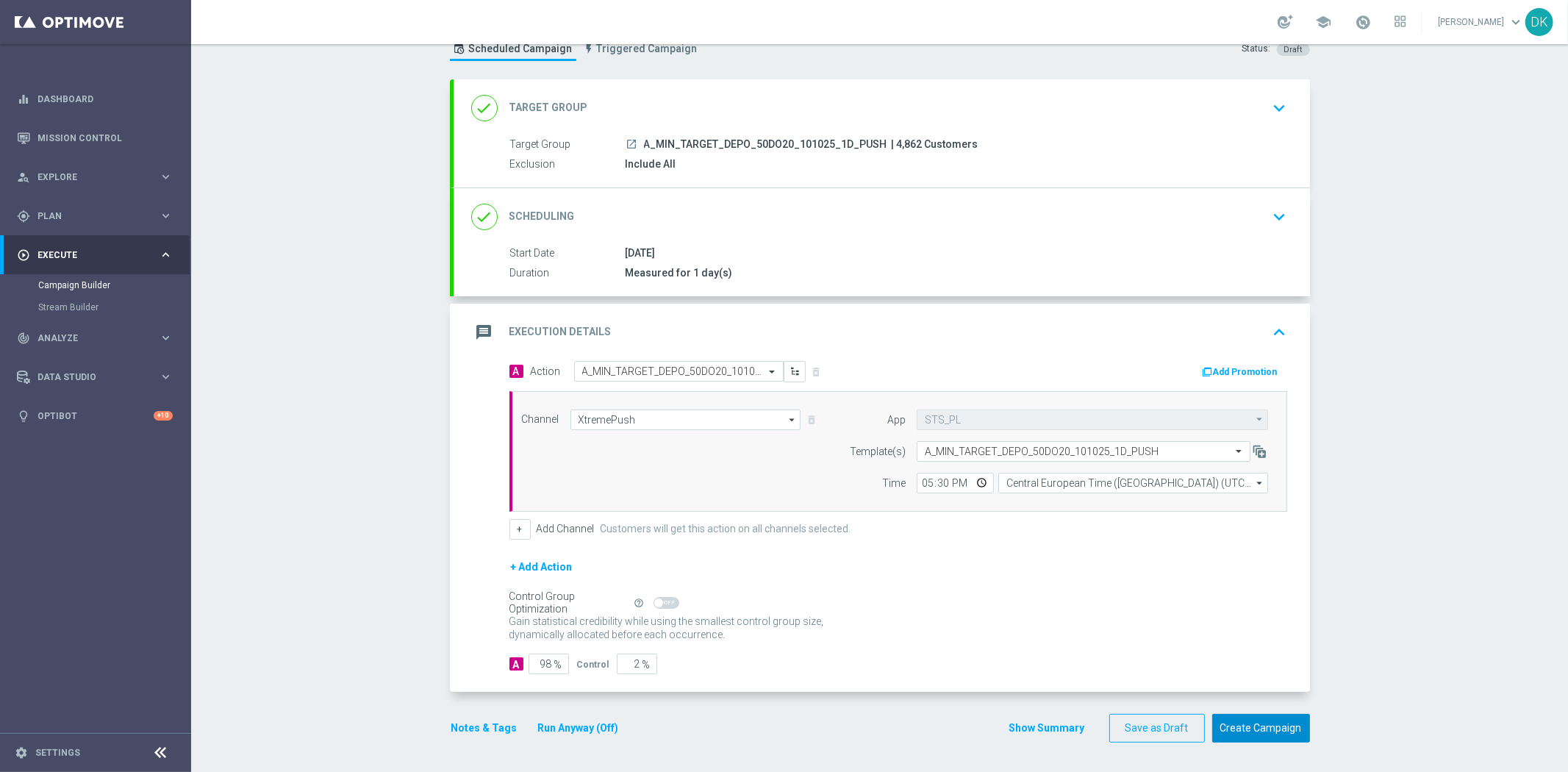
click at [1248, 724] on button "Create Campaign" at bounding box center [1260, 728] width 98 height 29
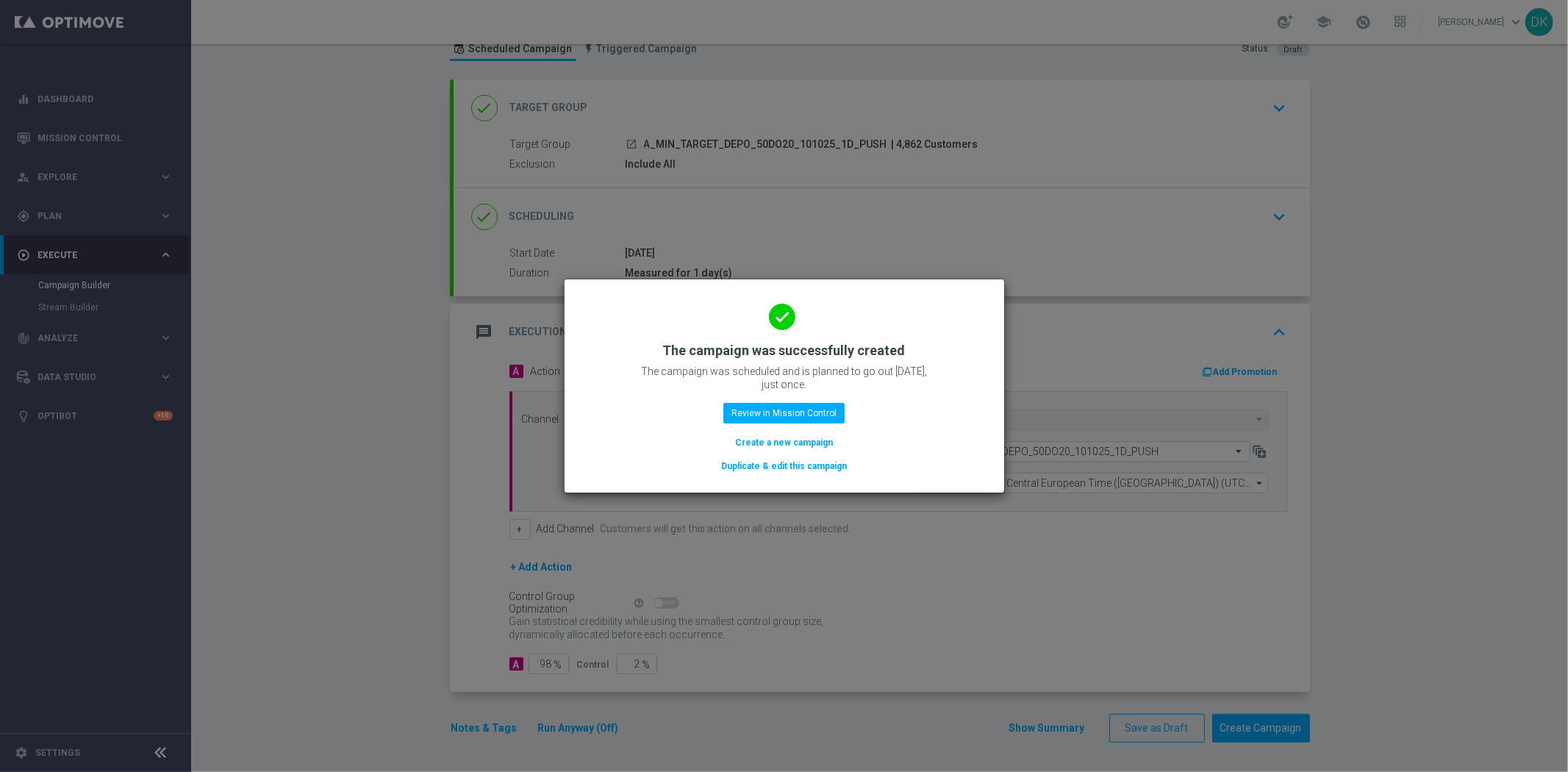
click at [781, 447] on button "Create a new campaign" at bounding box center [784, 443] width 100 height 16
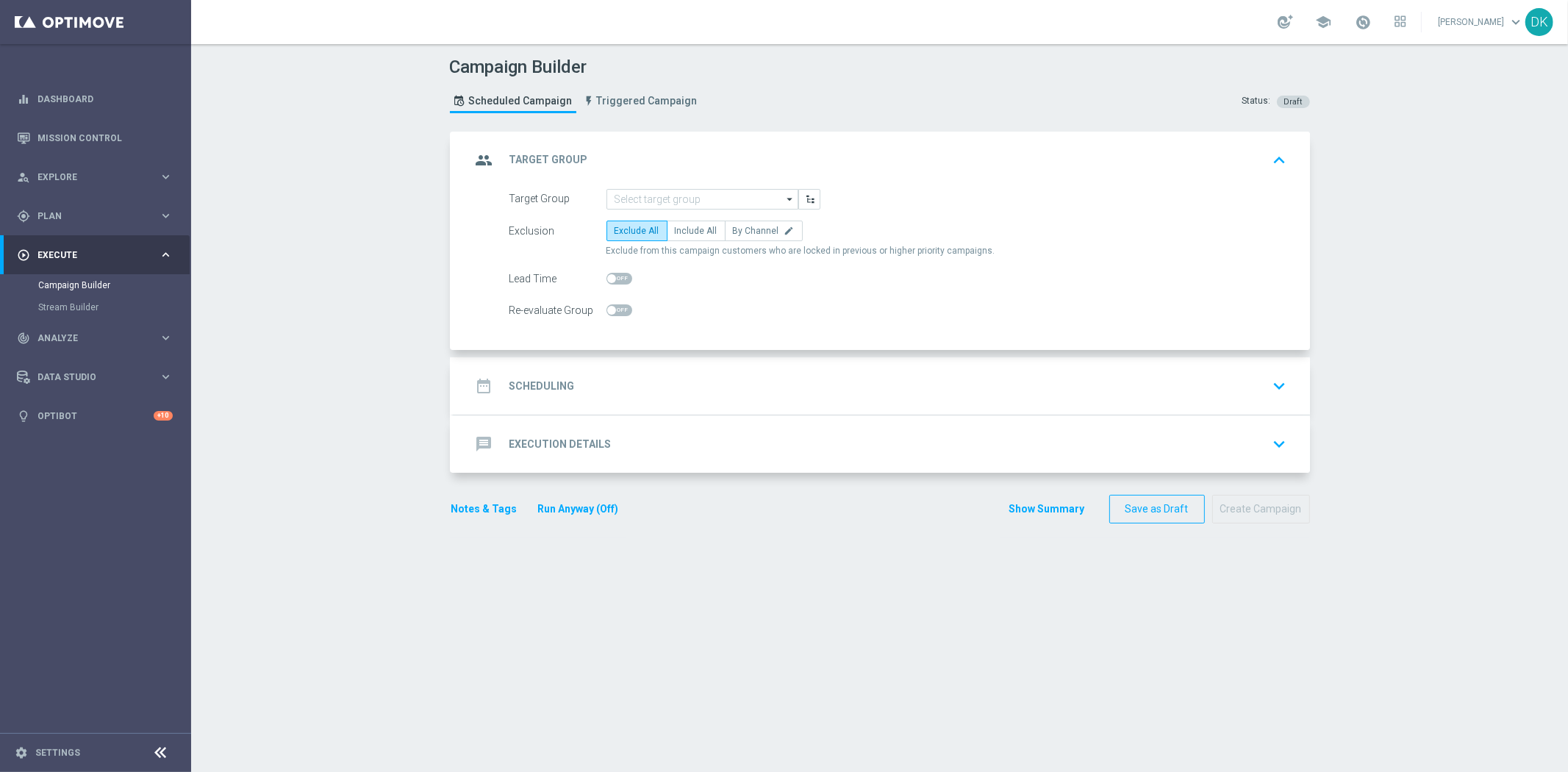
scroll to position [0, 0]
click at [638, 195] on input at bounding box center [702, 199] width 191 height 21
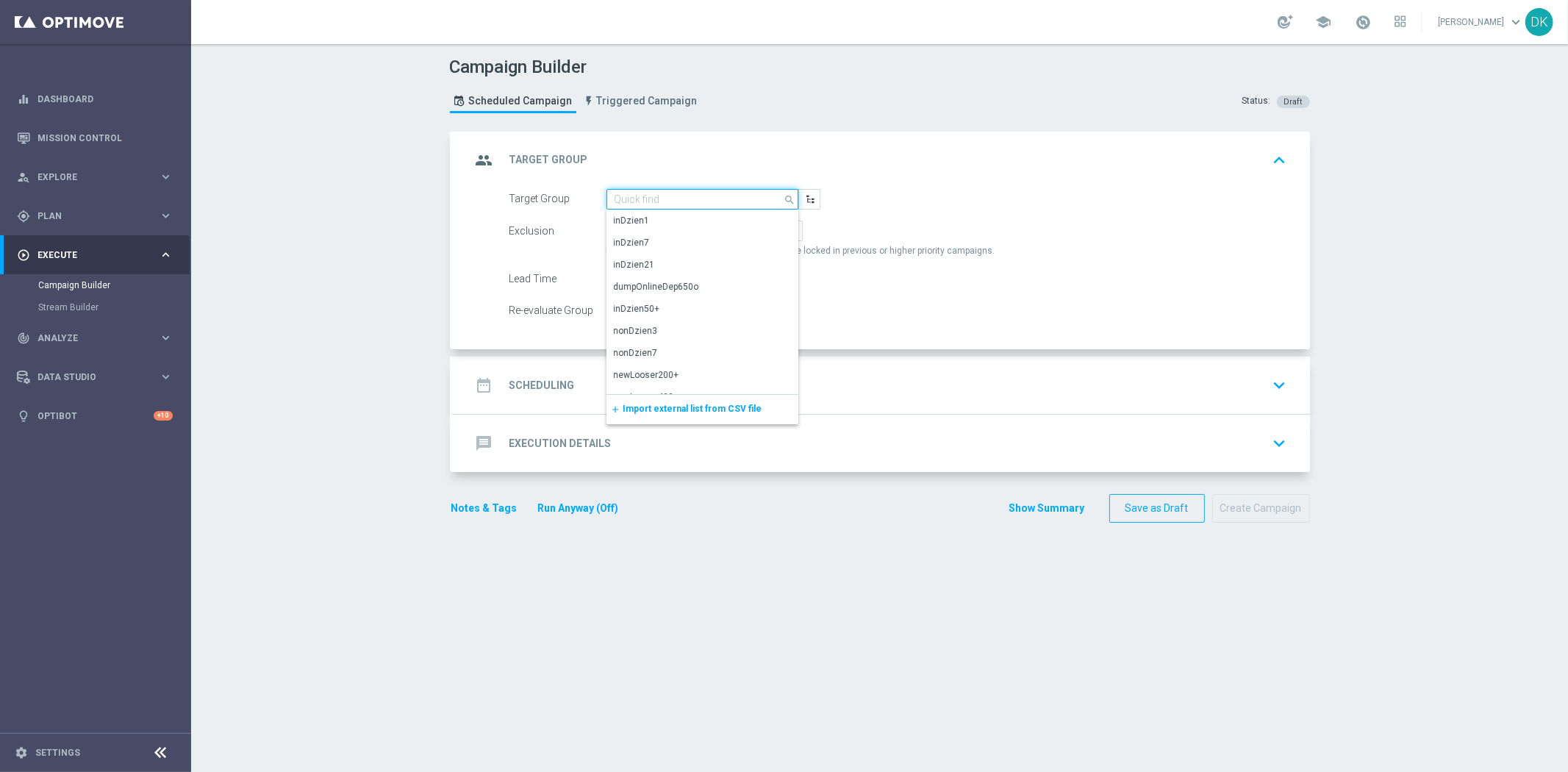
paste input "A_LOW_TARGET_DEPO_50DO50_101025_1D_PUSH"
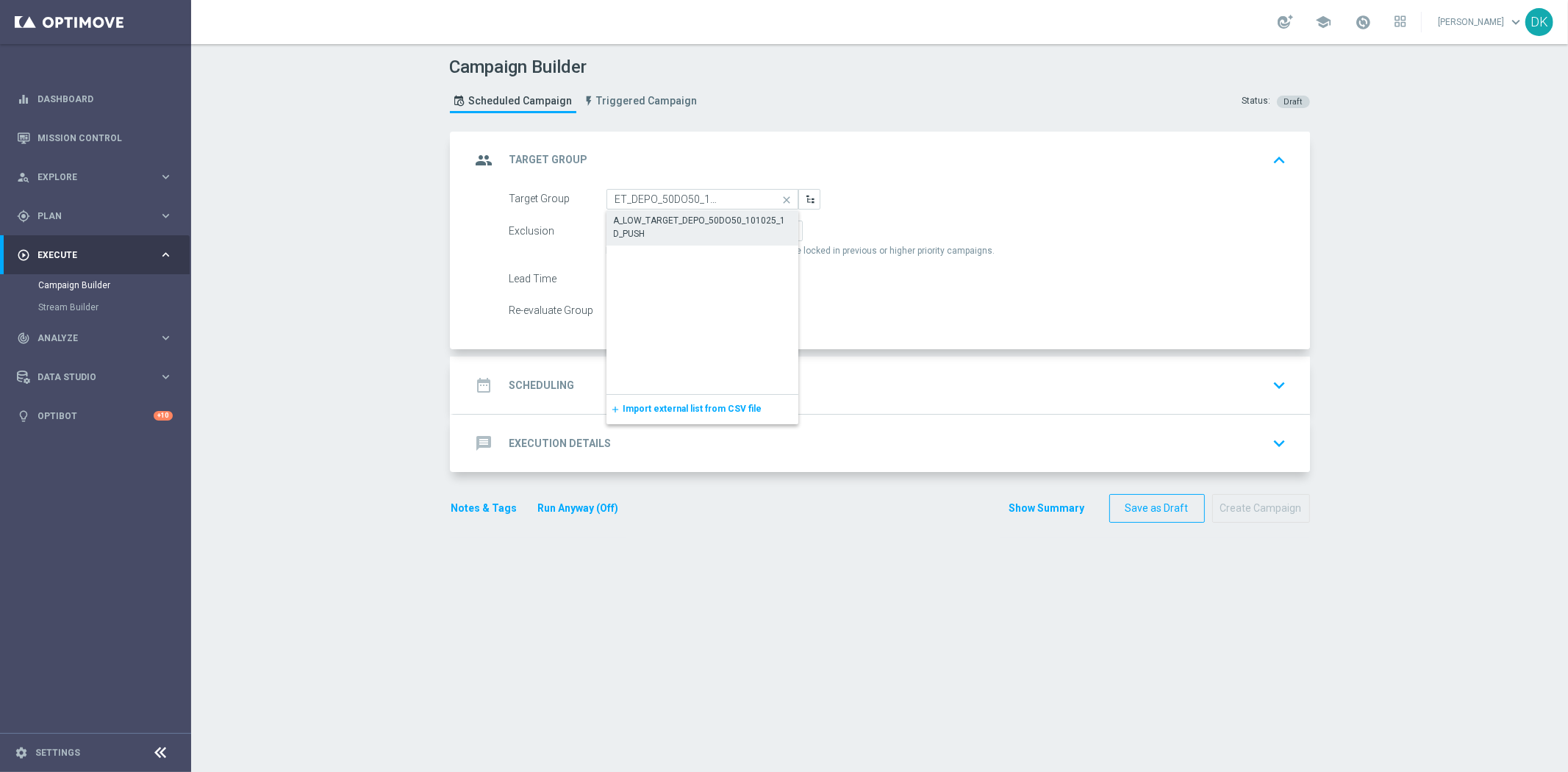
click at [692, 231] on div "A_LOW_TARGET_DEPO_50DO50_101025_1D_PUSH" at bounding box center [703, 227] width 178 height 27
type input "A_LOW_TARGET_DEPO_50DO50_101025_1D_PUSH"
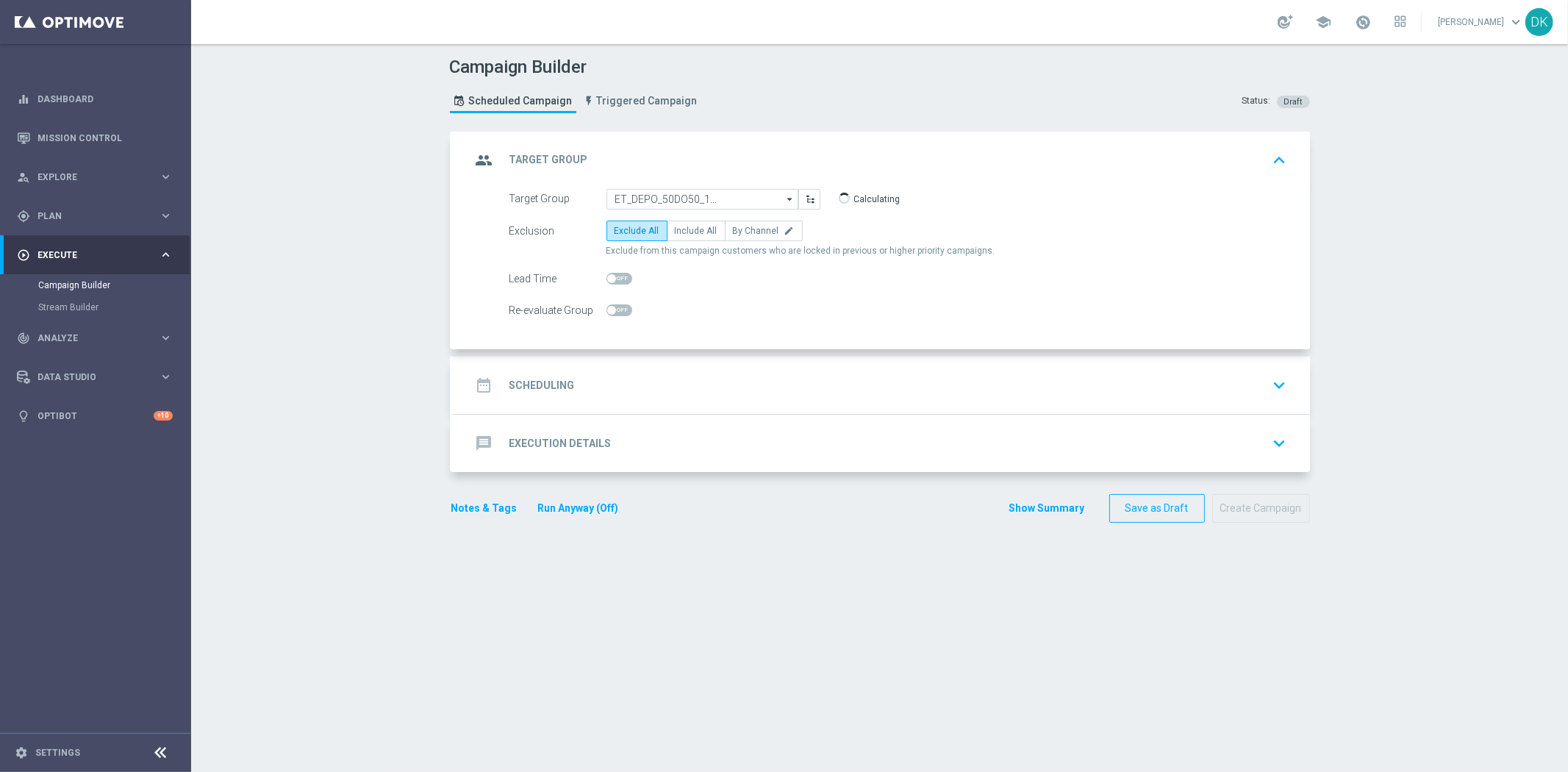
scroll to position [0, 0]
checkbox input "true"
click at [697, 233] on span "Include All" at bounding box center [696, 231] width 42 height 10
click at [684, 233] on input "Include All" at bounding box center [679, 233] width 10 height 10
radio input "true"
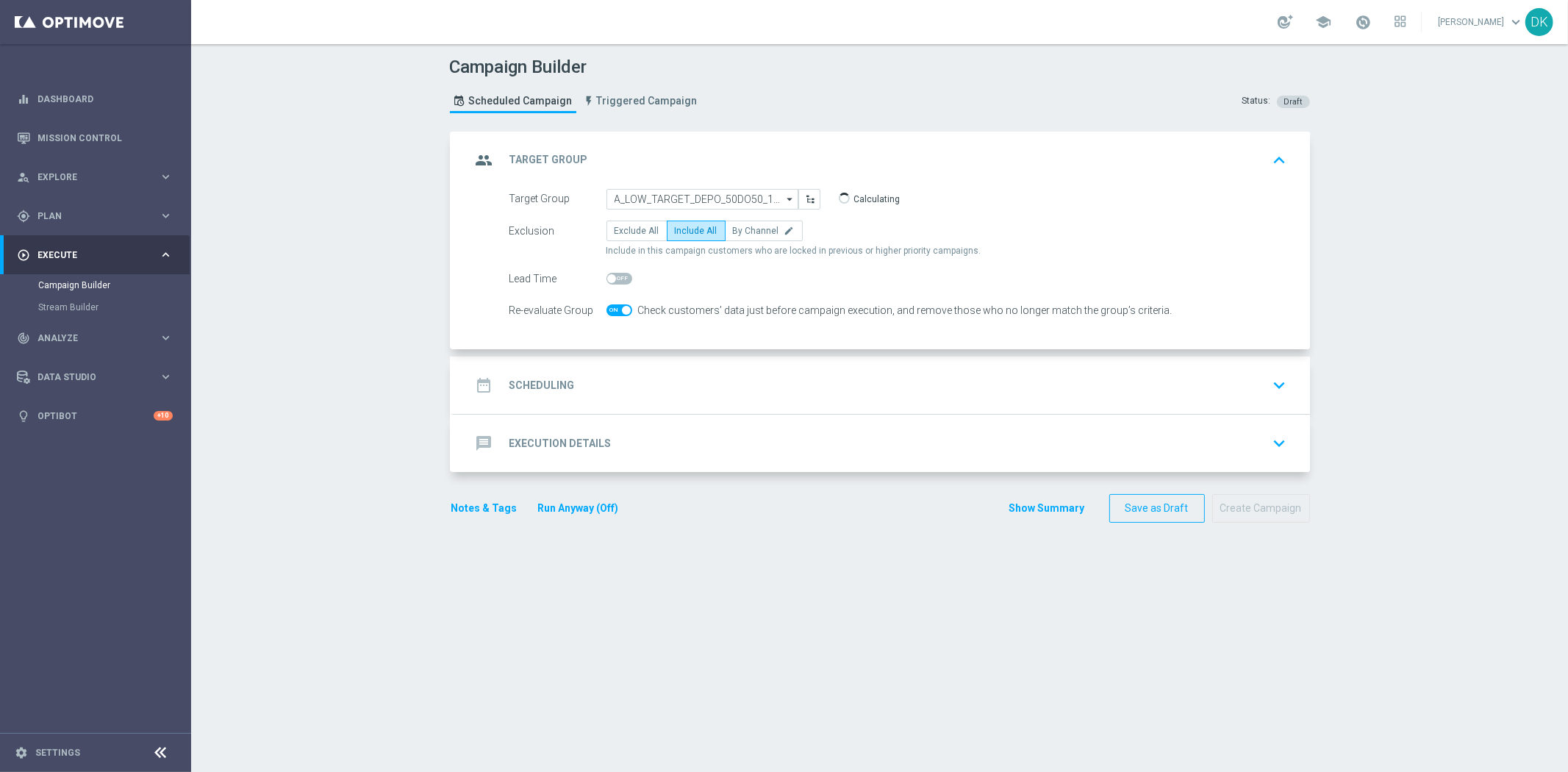
click at [606, 307] on span at bounding box center [619, 310] width 26 height 12
click at [606, 307] on input "checkbox" at bounding box center [619, 310] width 26 height 12
checkbox input "false"
click at [597, 386] on div "date_range Scheduling keyboard_arrow_down" at bounding box center [882, 386] width 821 height 28
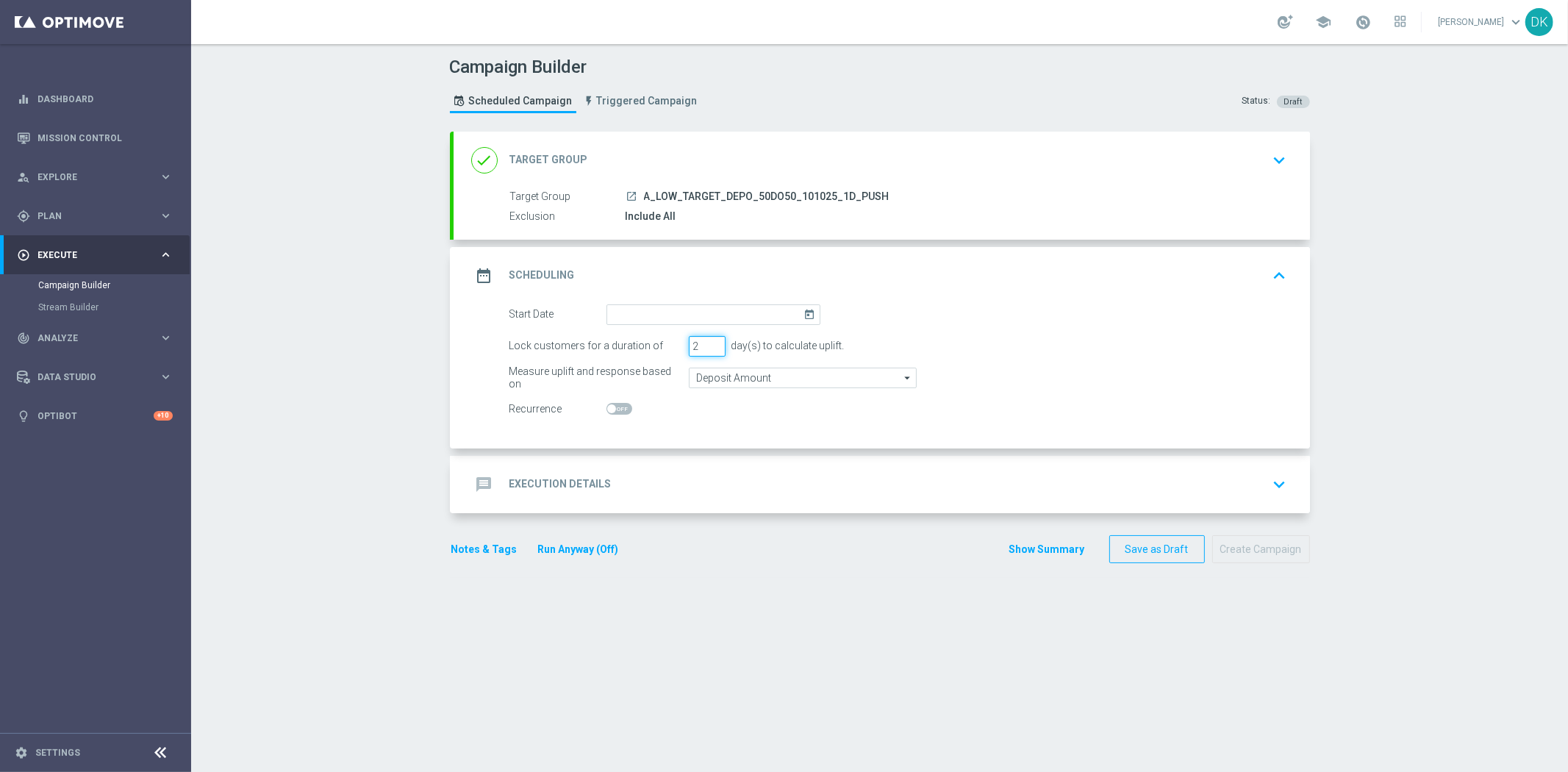
click at [707, 347] on input "2" at bounding box center [707, 347] width 36 height 21
type input "1"
click at [707, 347] on input "1" at bounding box center [707, 347] width 36 height 21
click at [701, 308] on input at bounding box center [713, 315] width 214 height 21
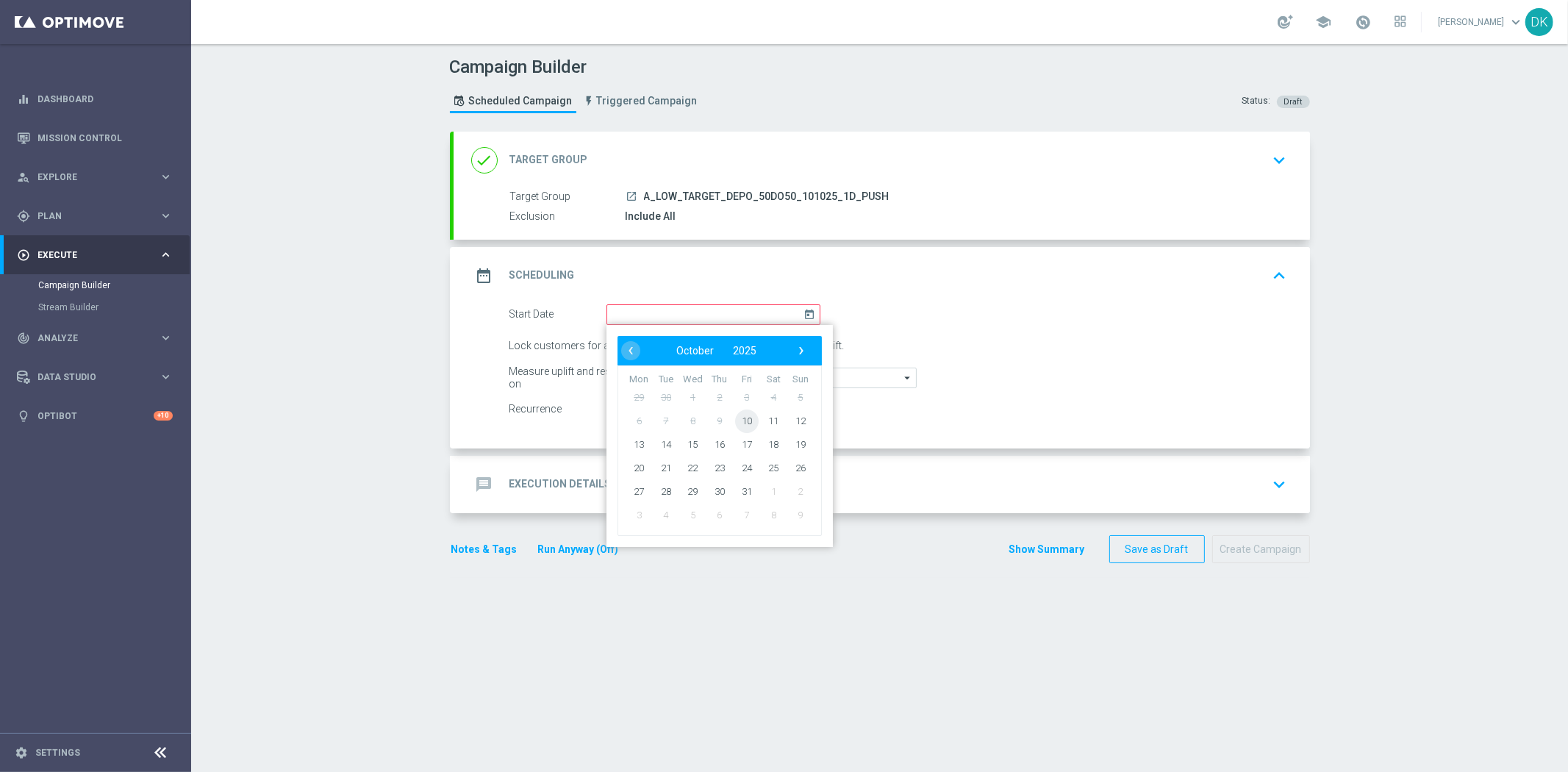
click at [745, 419] on span "10" at bounding box center [746, 420] width 23 height 23
type input "[DATE]"
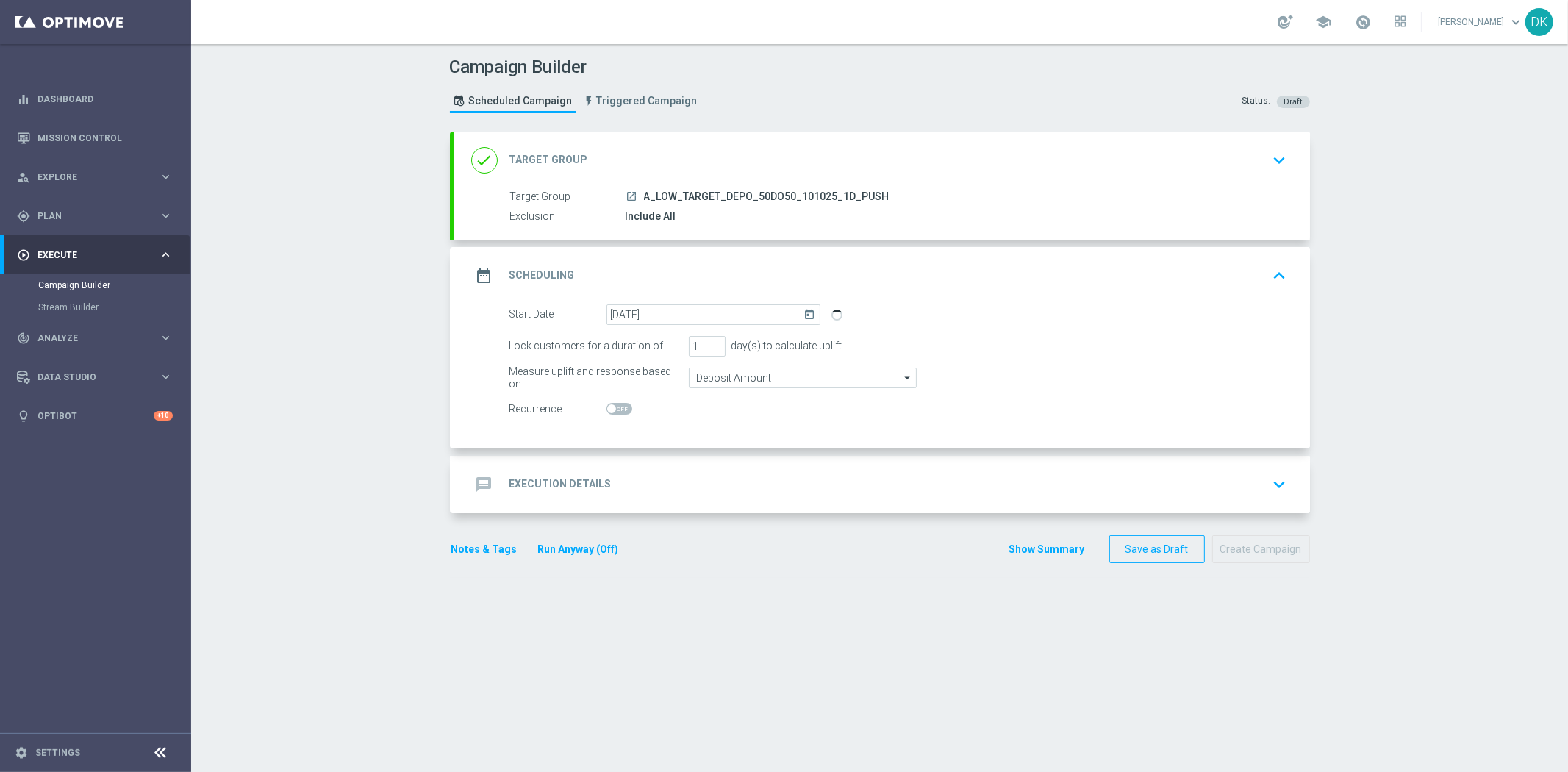
click at [691, 491] on div "message Execution Details keyboard_arrow_down" at bounding box center [882, 484] width 821 height 28
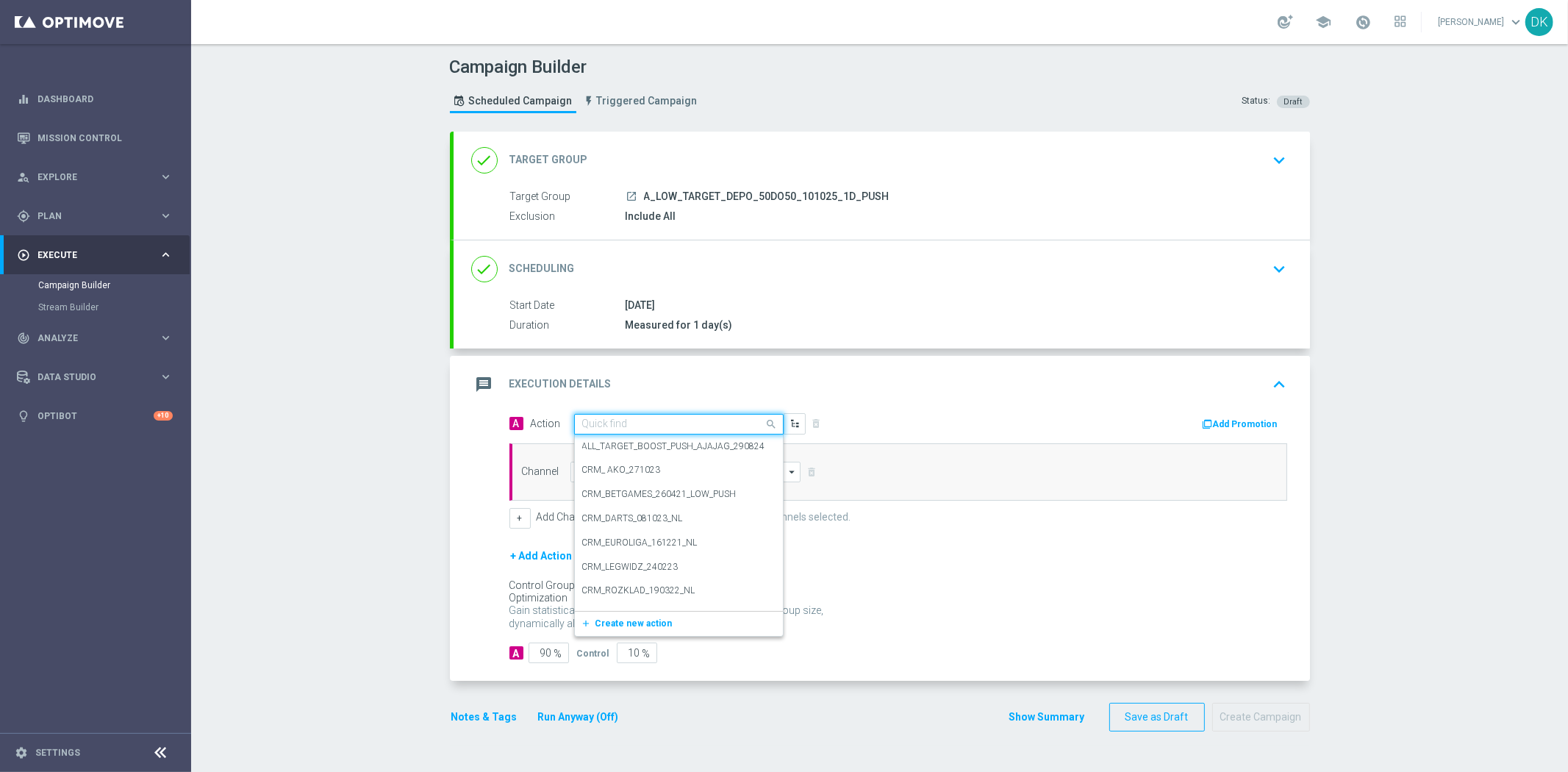
click at [658, 429] on input "text" at bounding box center [664, 425] width 164 height 12
click at [616, 623] on span "Create new action" at bounding box center [633, 624] width 77 height 10
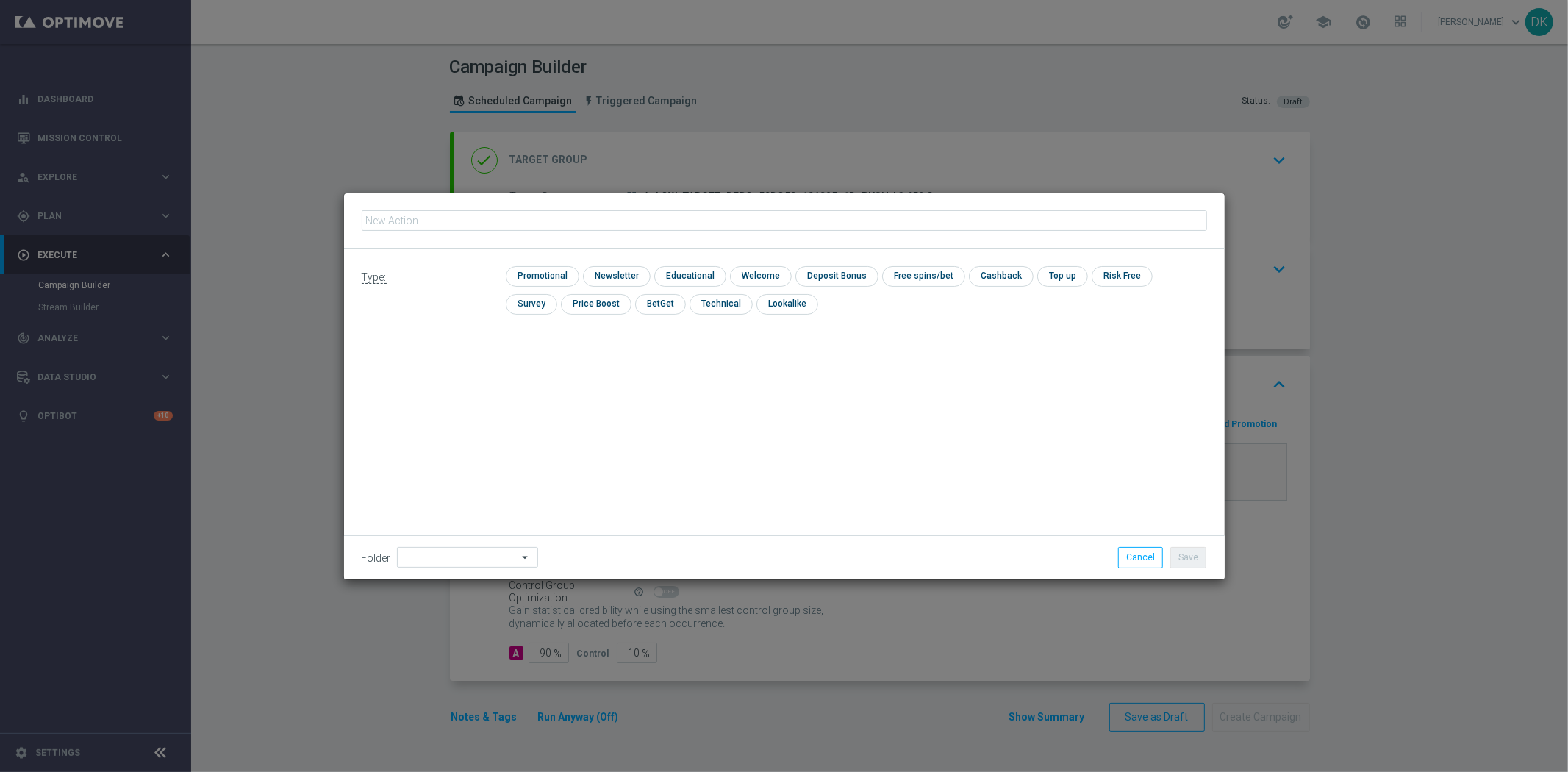
type input "A_LOW_TARGET_DEPO_50DO50_101025_1D_PUSH"
click at [550, 269] on input "checkbox" at bounding box center [541, 276] width 70 height 20
checkbox input "true"
click at [1193, 557] on button "Save" at bounding box center [1189, 557] width 36 height 21
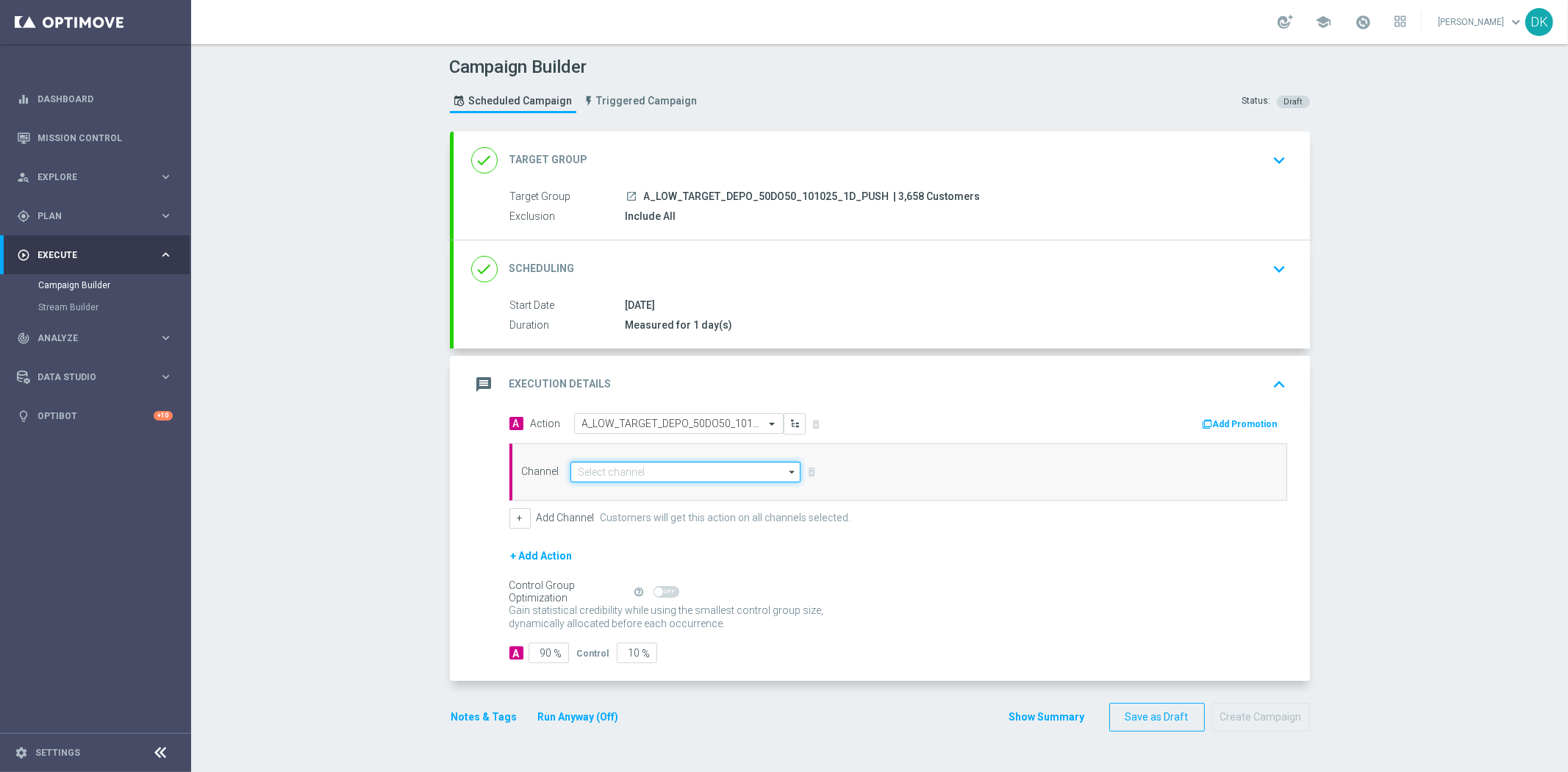
click at [600, 477] on input at bounding box center [686, 472] width 230 height 21
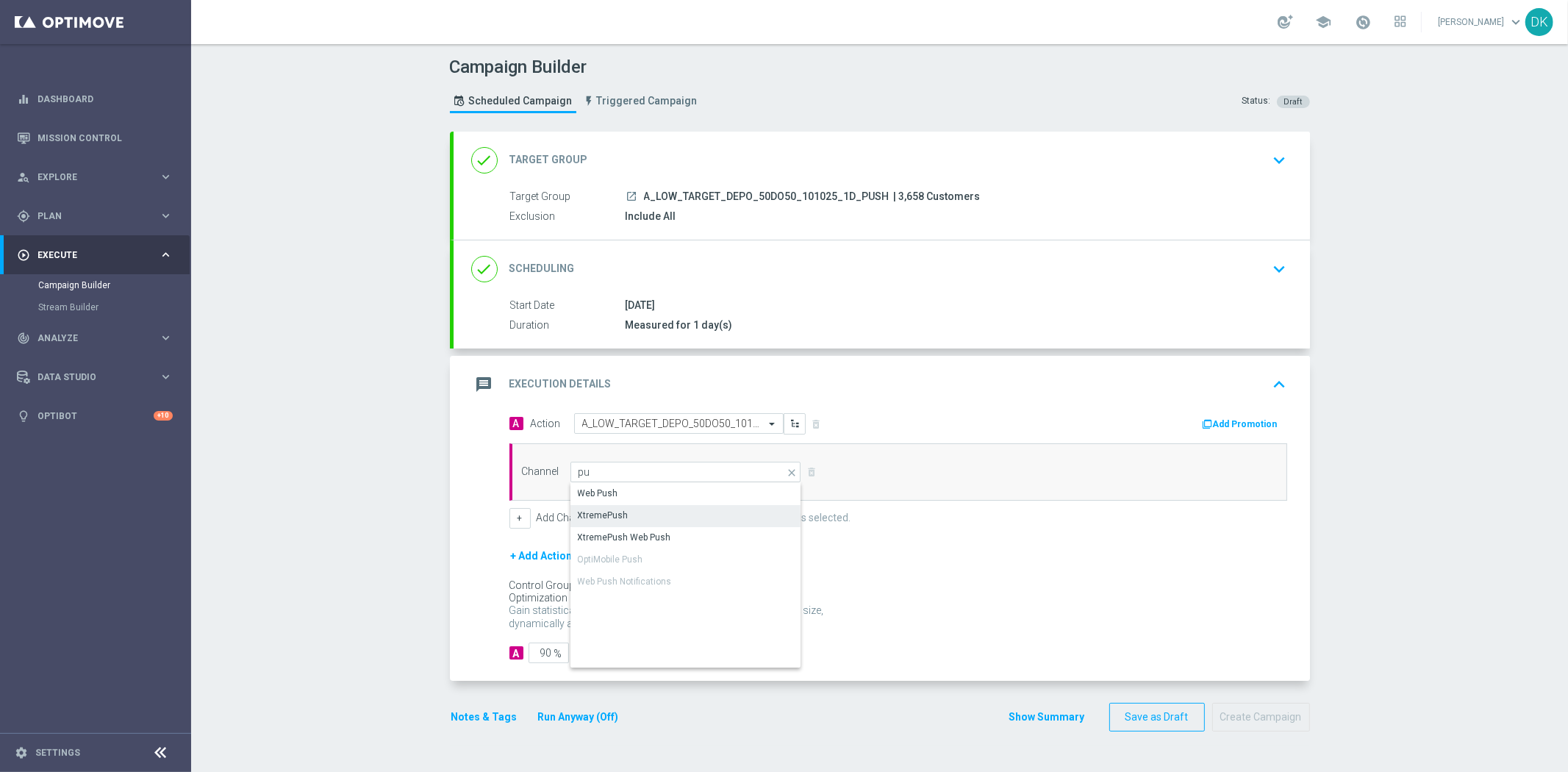
click at [615, 509] on div "XtremePush" at bounding box center [603, 515] width 51 height 13
type input "XtremePush"
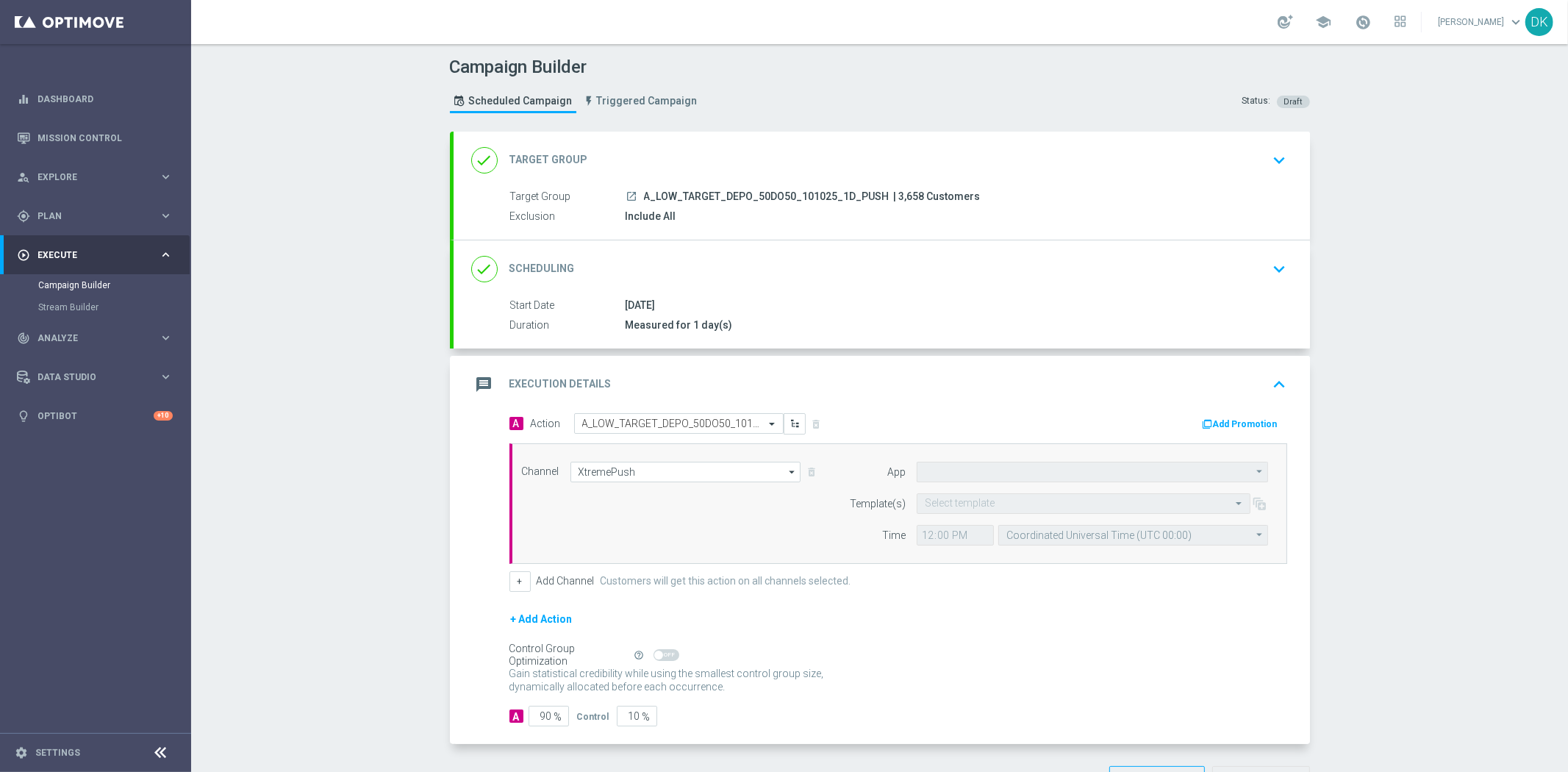
type input "STS_PL"
click at [979, 497] on div "Select template" at bounding box center [1074, 503] width 314 height 12
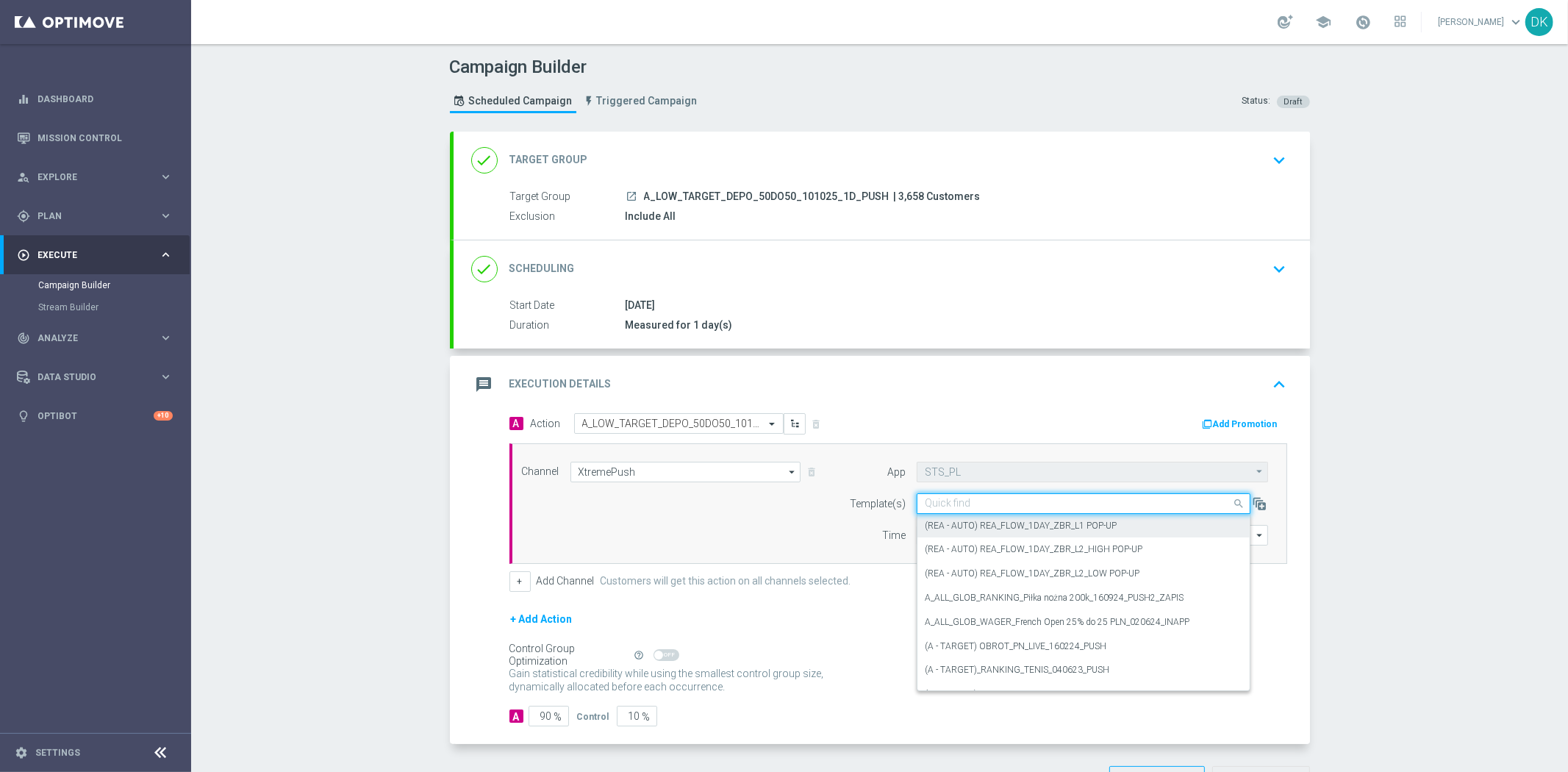
paste input "A_LOW_TARGET_DEPO_50DO50_101025_1D_PUSH"
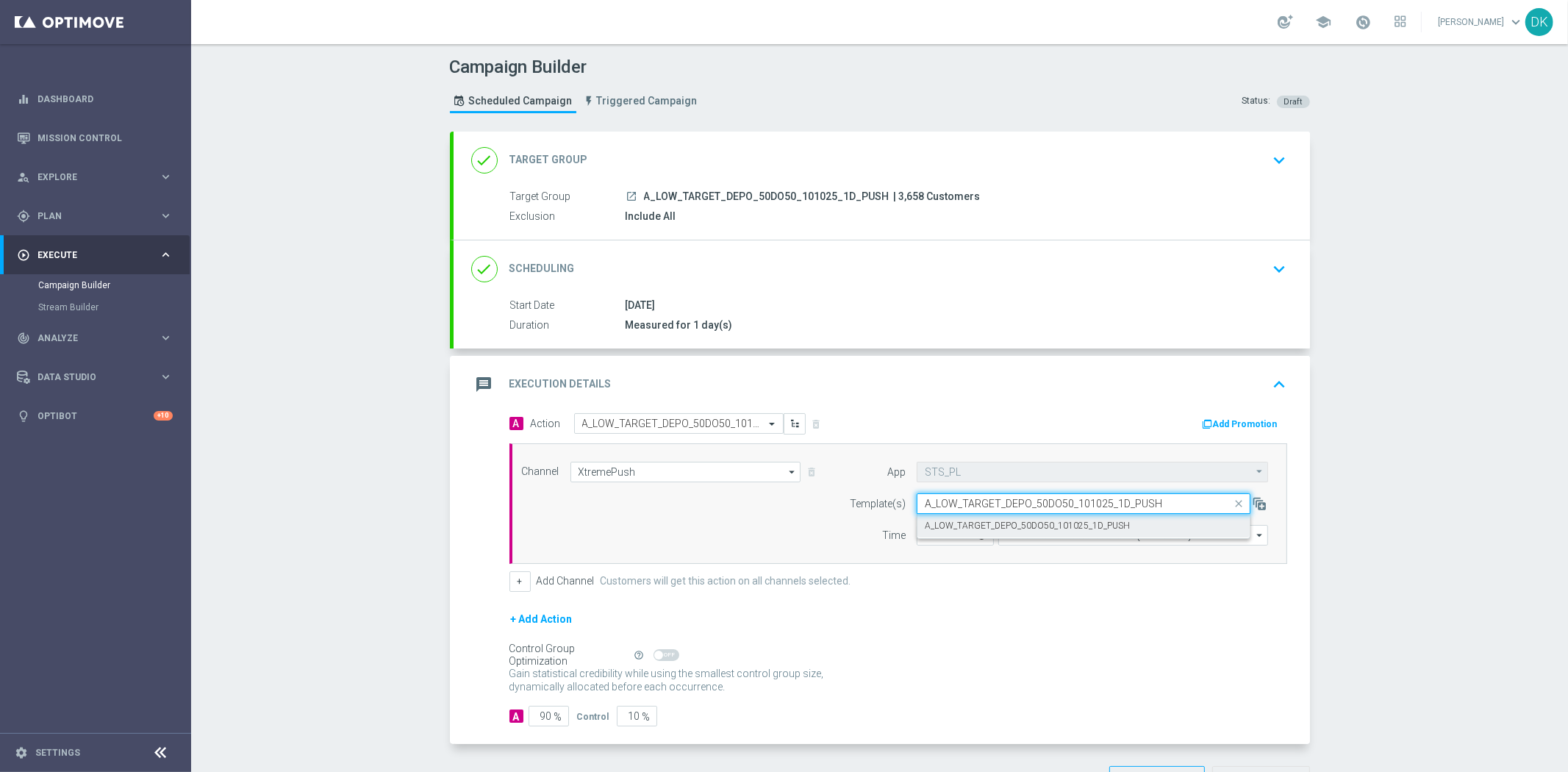
click at [945, 527] on label "A_LOW_TARGET_DEPO_50DO50_101025_1D_PUSH" at bounding box center [1027, 526] width 205 height 12
type input "A_LOW_TARGET_DEPO_50DO50_101025_1D_PUSH"
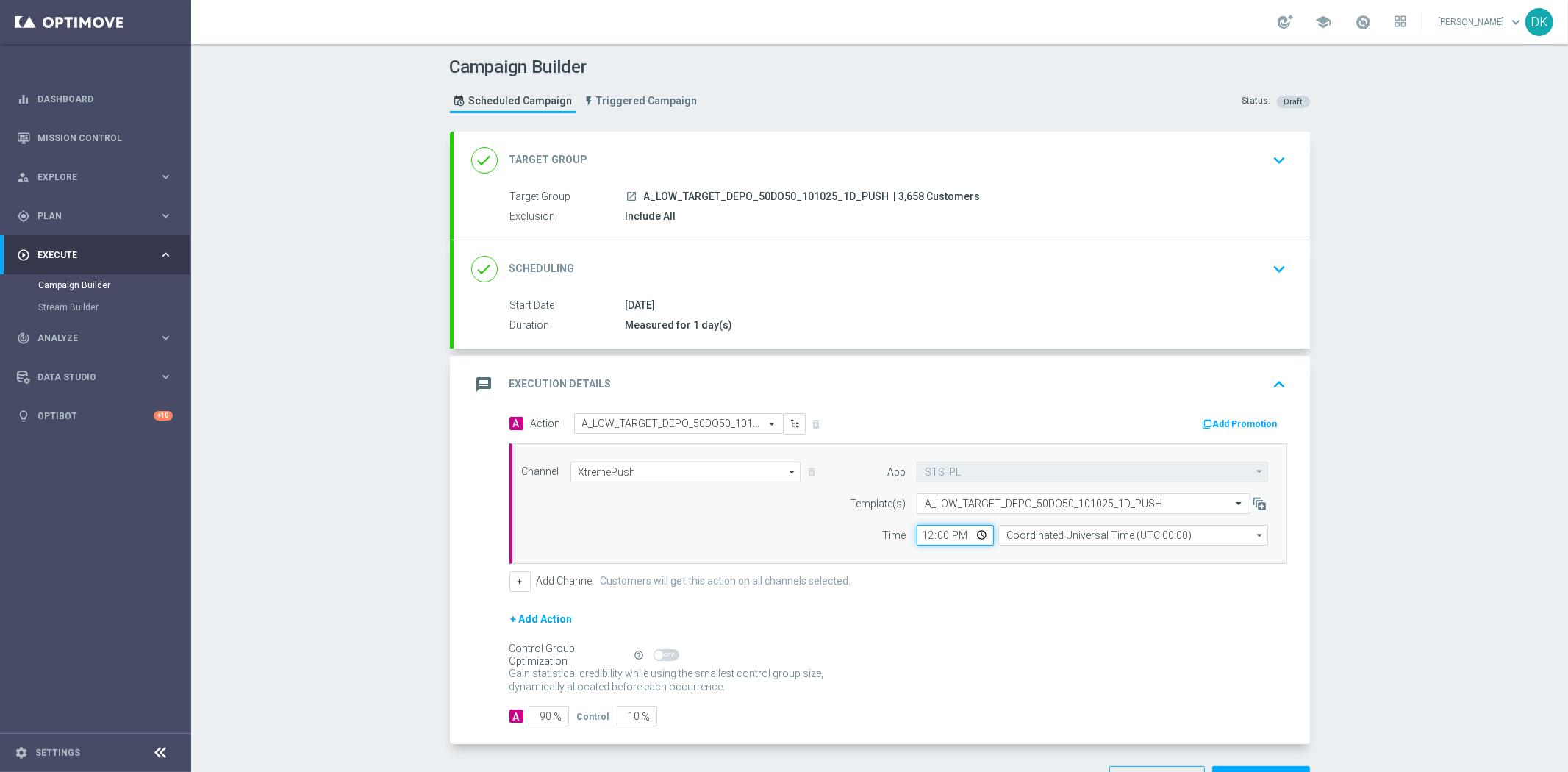
click at [917, 544] on input "12:00" at bounding box center [955, 535] width 77 height 21
type input "17:30"
click at [1065, 535] on input "Coordinated Universal Time (UTC 00:00)" at bounding box center [1132, 535] width 269 height 21
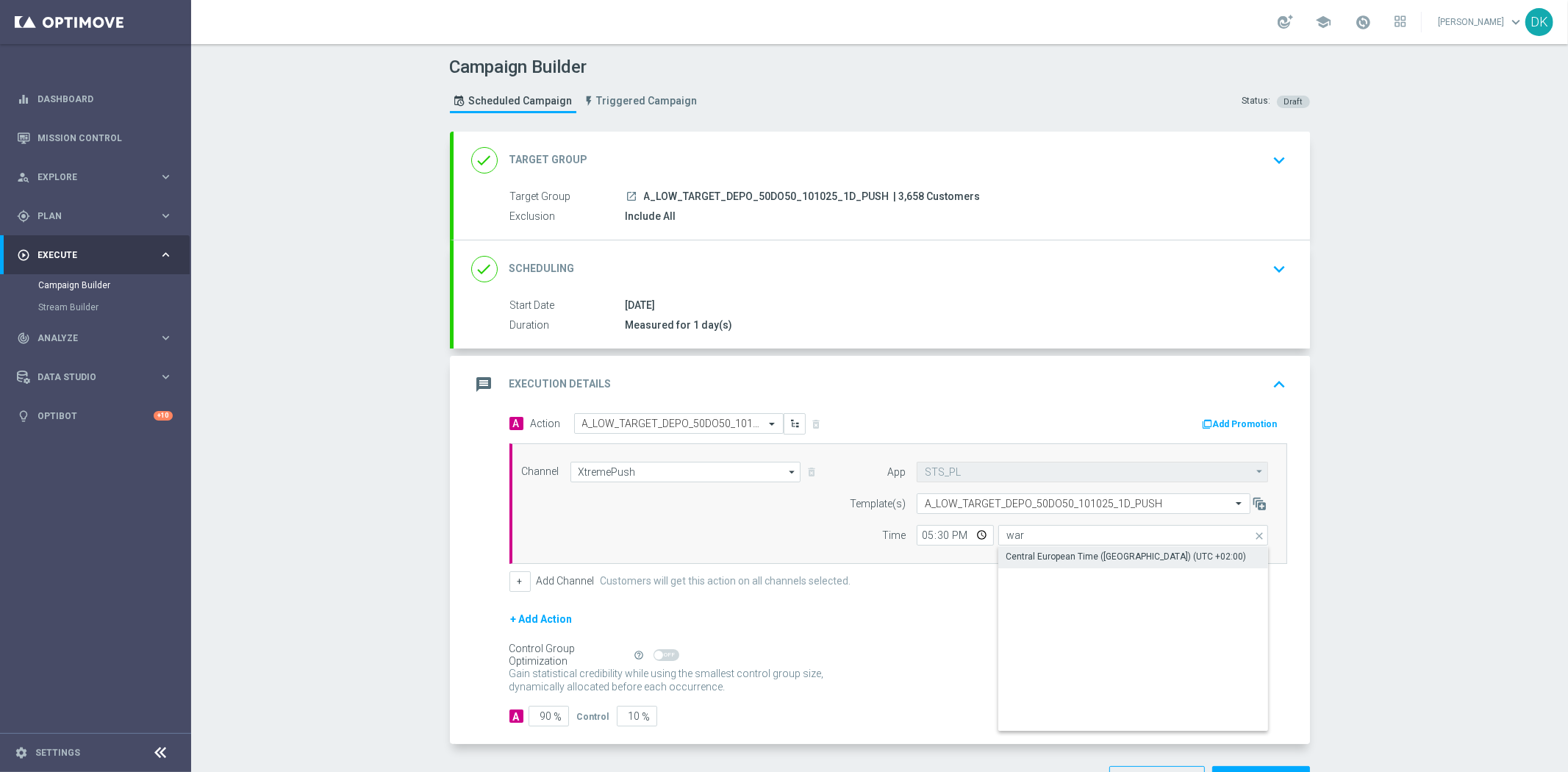
click at [1055, 559] on div "Central European Time ([GEOGRAPHIC_DATA]) (UTC +02:00)" at bounding box center [1126, 556] width 241 height 13
type input "Central European Time ([GEOGRAPHIC_DATA]) (UTC +02:00)"
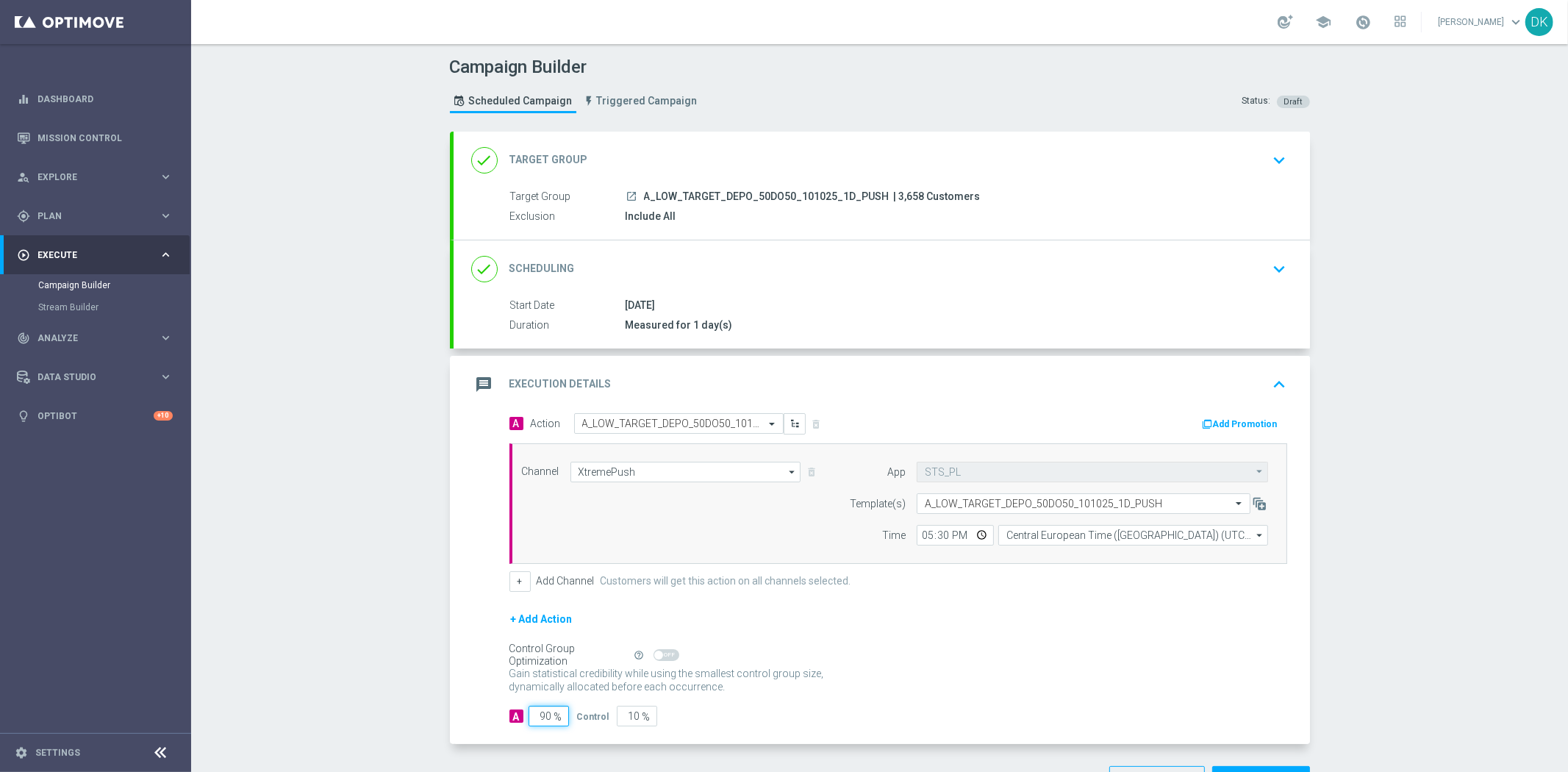
drag, startPoint x: 535, startPoint y: 717, endPoint x: 605, endPoint y: 719, distance: 70.0
click at [601, 719] on div "A 90 % Control 10 %" at bounding box center [898, 717] width 778 height 21
type input "98"
type input "2"
type input "98"
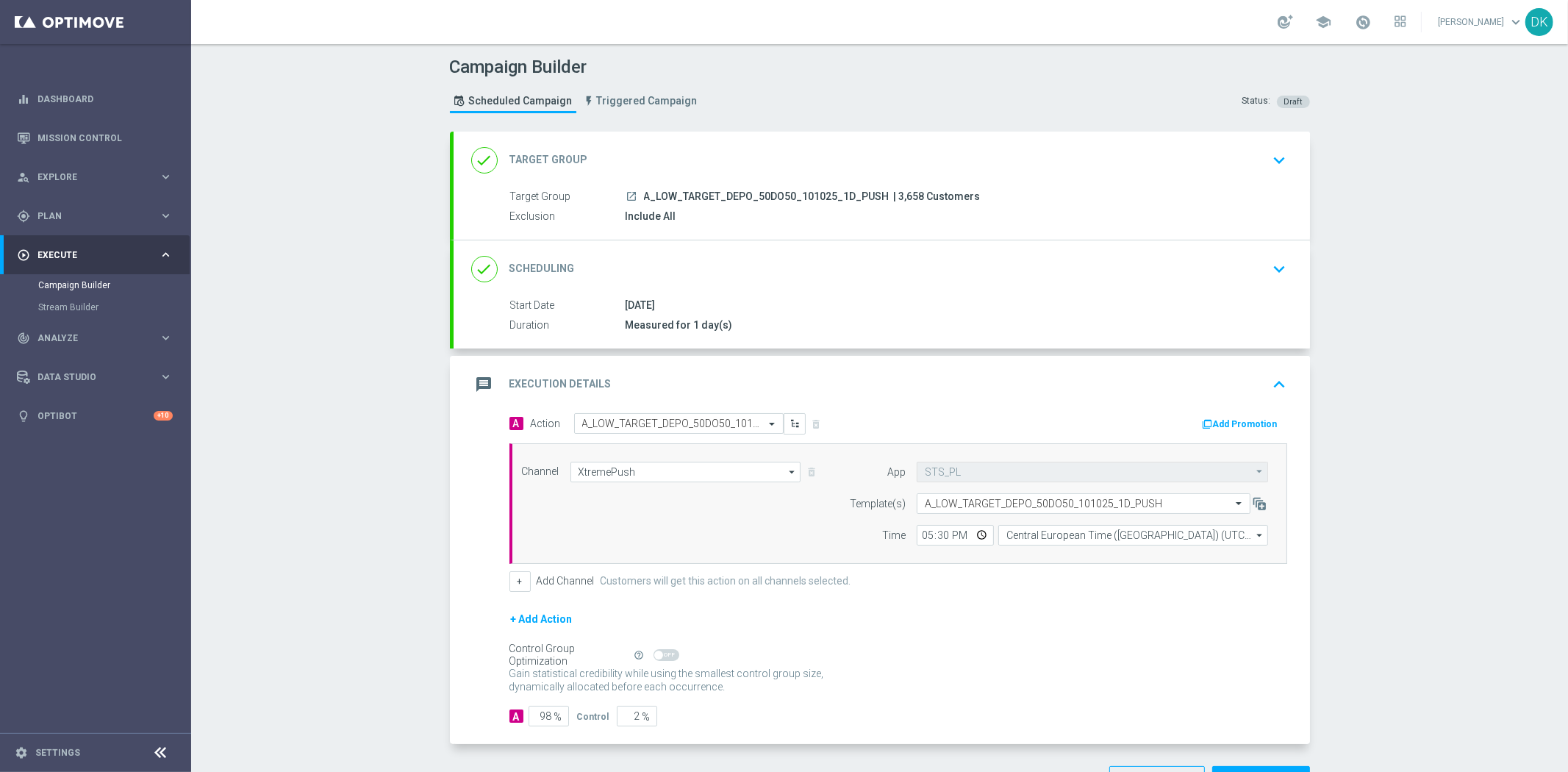
click at [941, 697] on div "Gain statistical credibility while using the smallest control group size, dynam…" at bounding box center [898, 680] width 778 height 36
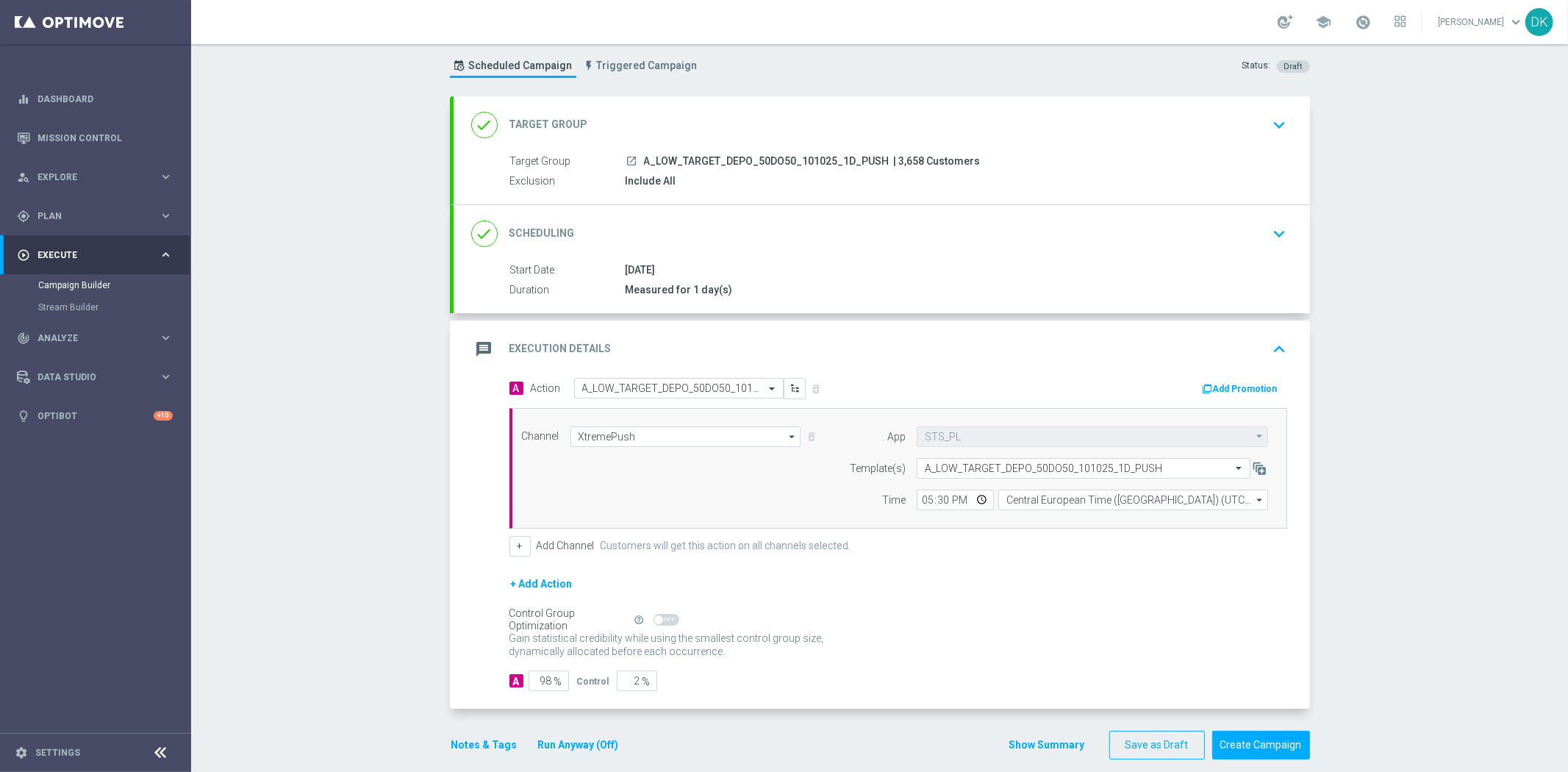
scroll to position [52, 0]
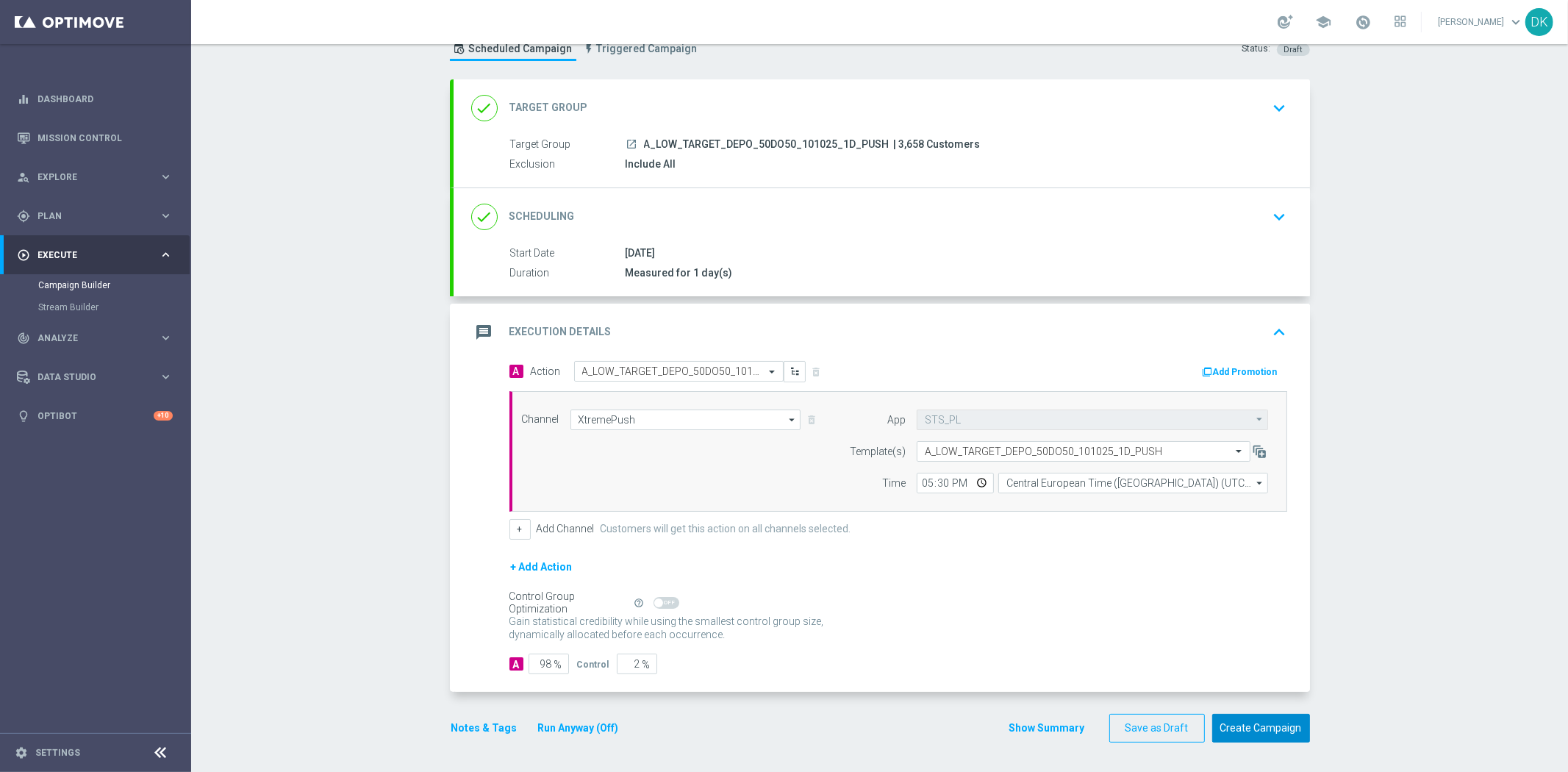
click at [1273, 736] on button "Create Campaign" at bounding box center [1260, 728] width 98 height 29
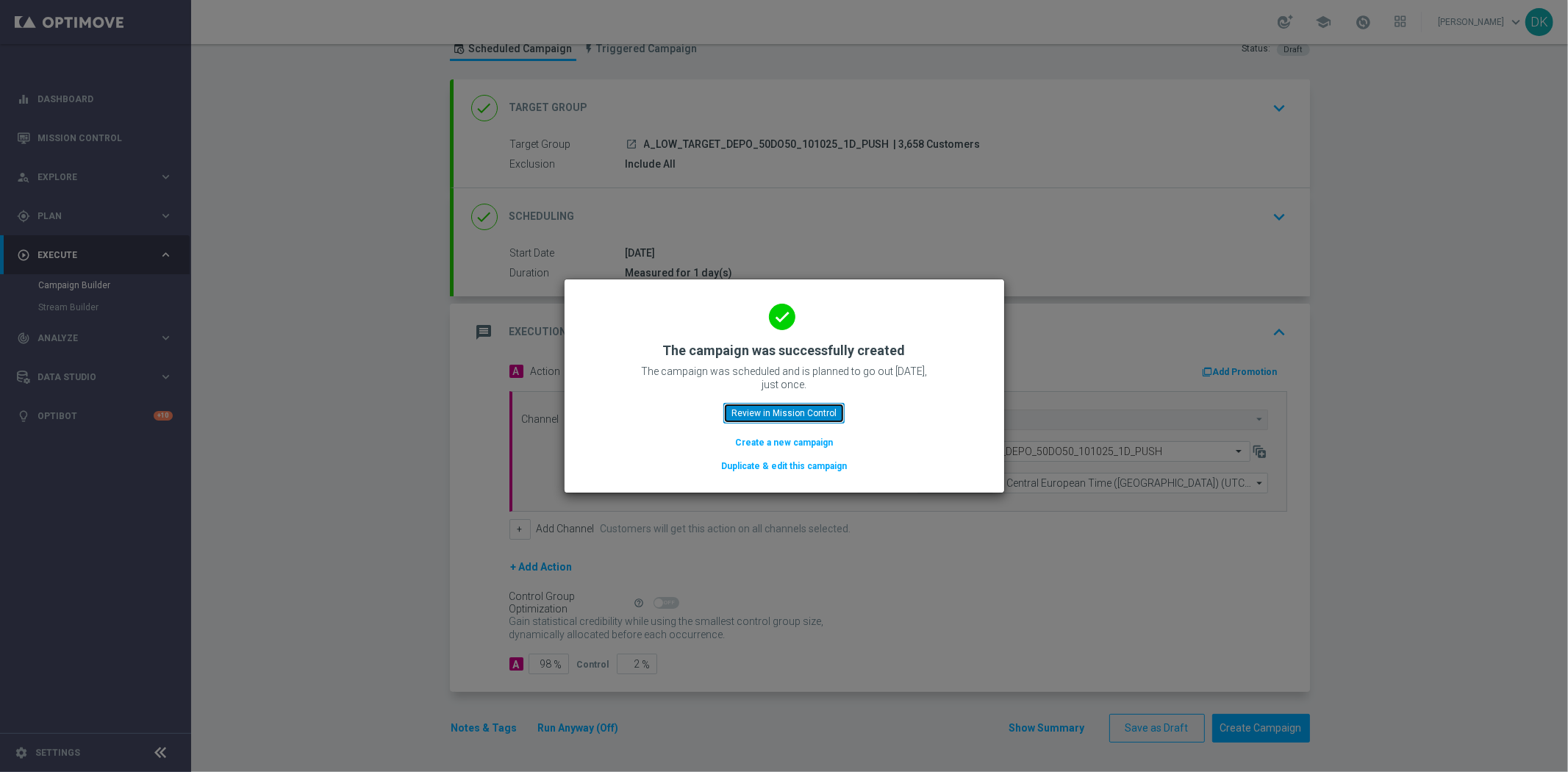
click at [808, 407] on button "Review in Mission Control" at bounding box center [784, 413] width 121 height 21
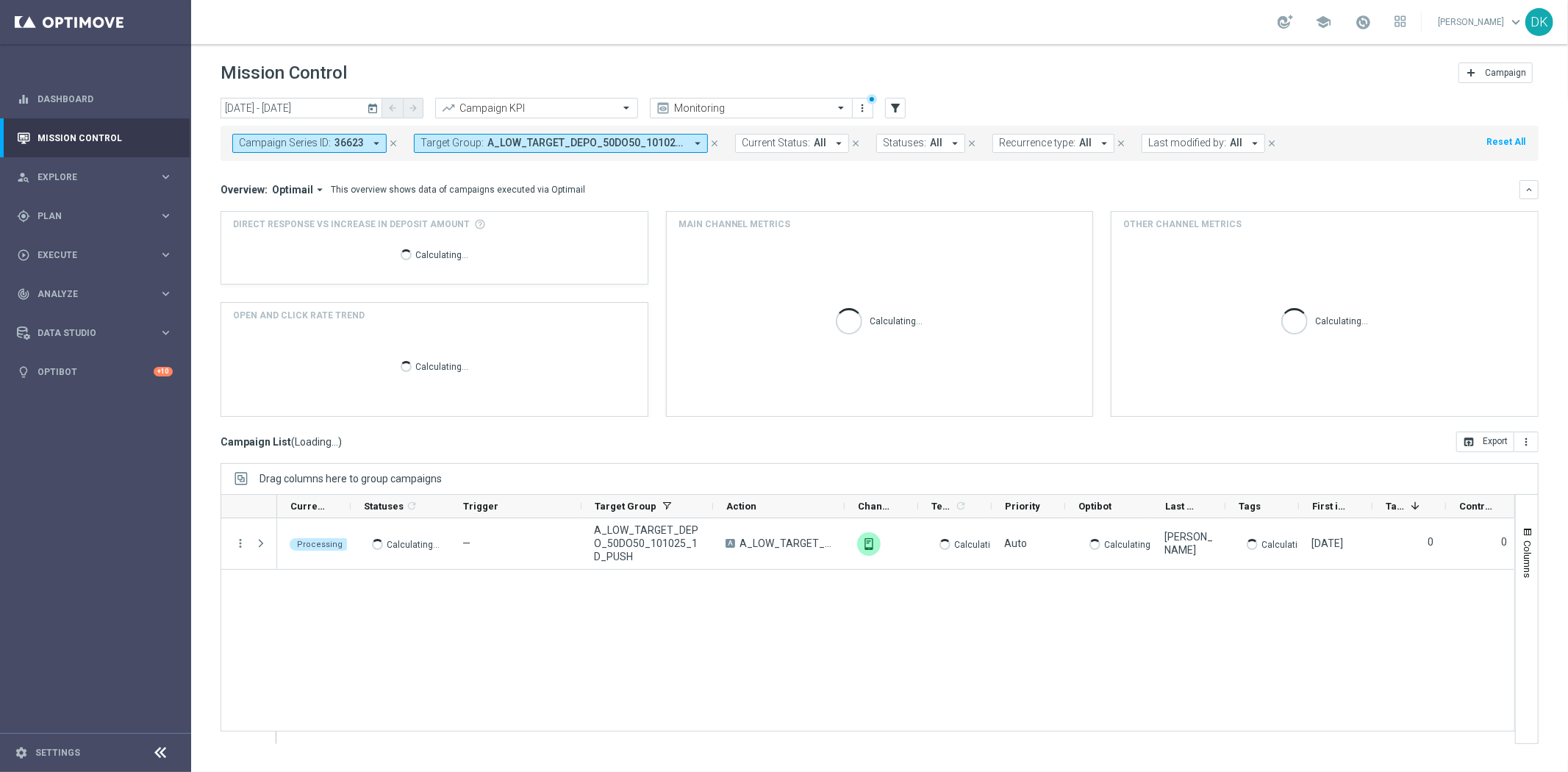
click at [347, 150] on button "Campaign Series ID: 36623 arrow_drop_down" at bounding box center [309, 143] width 154 height 19
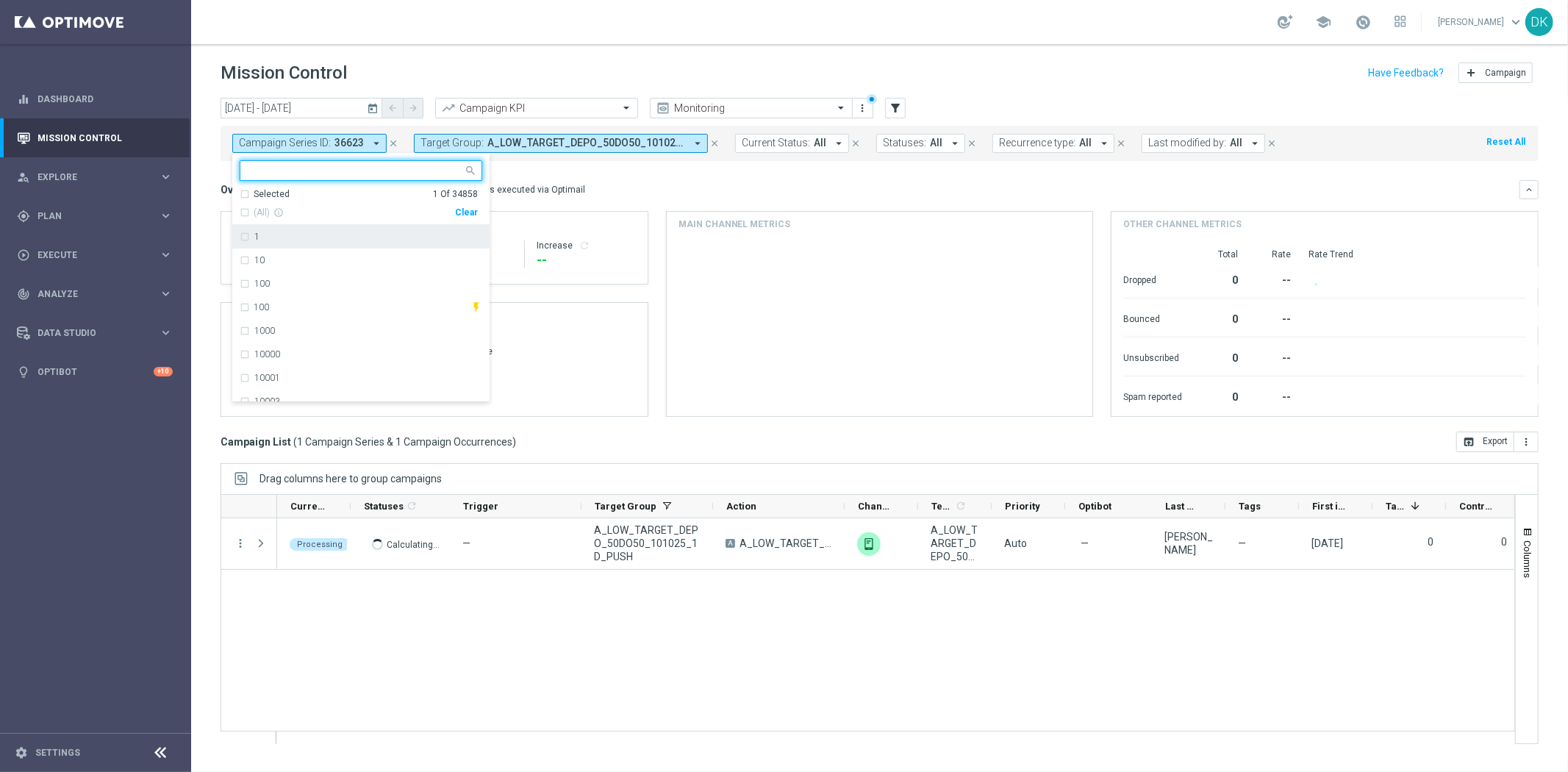
click at [0, 0] on div "Clear" at bounding box center [0, 0] width 0 height 0
click at [622, 187] on div "Overview: Optimail arrow_drop_down This overview shows data of campaigns execut…" at bounding box center [871, 189] width 1299 height 13
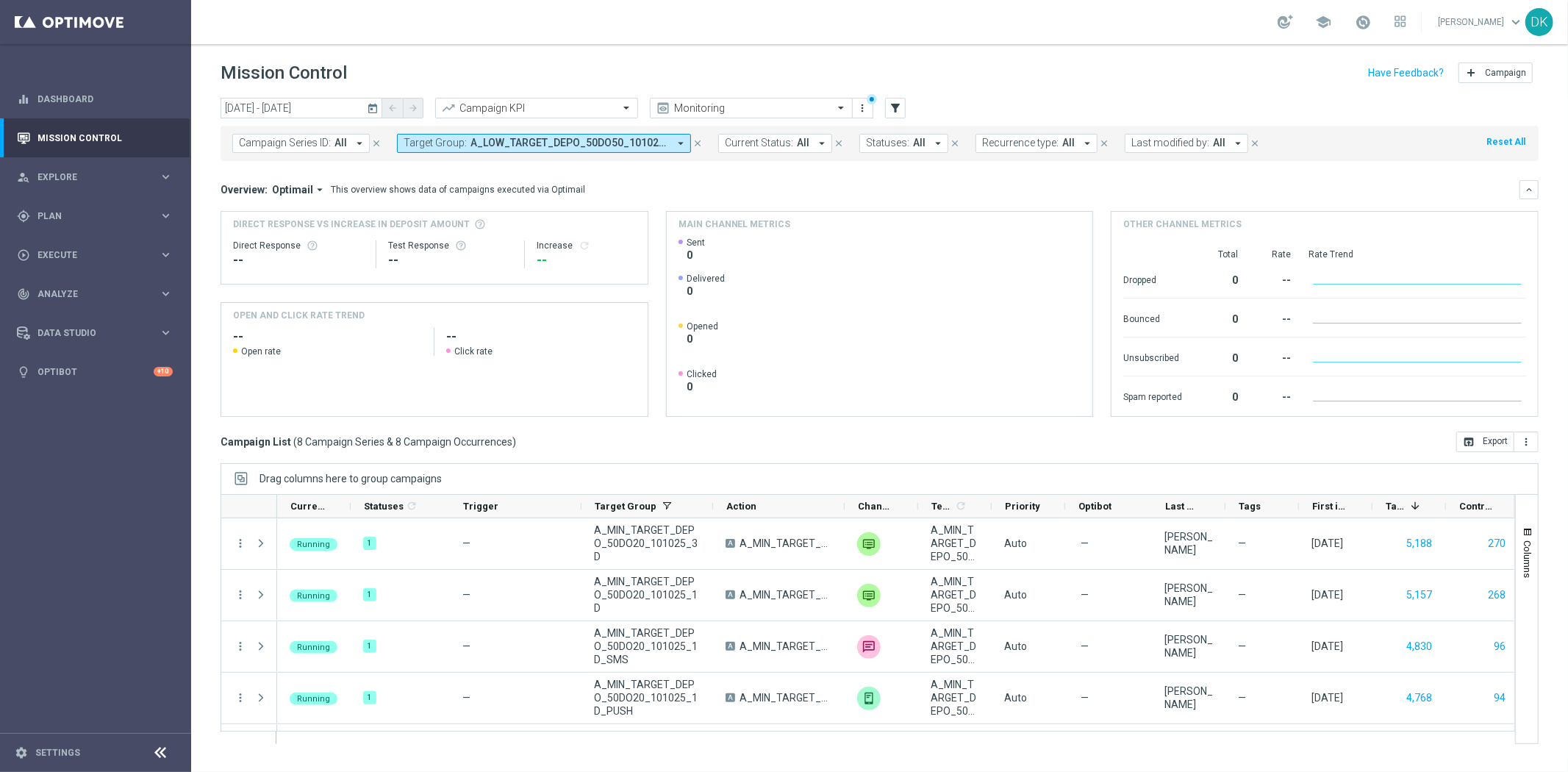
click at [376, 108] on icon "today" at bounding box center [373, 107] width 13 height 13
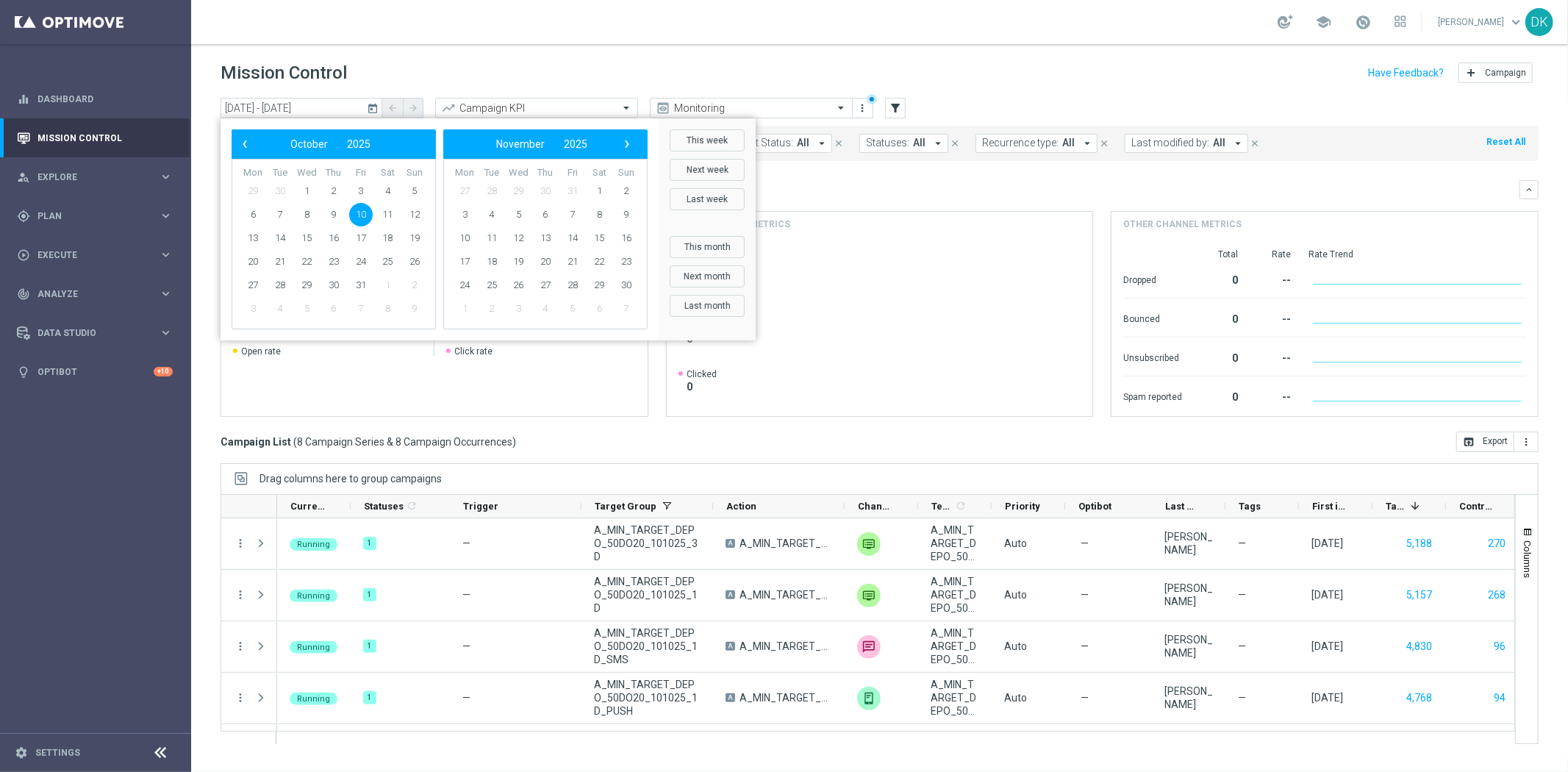
click at [362, 218] on span "10" at bounding box center [360, 214] width 23 height 23
click at [416, 216] on span "12" at bounding box center [414, 214] width 23 height 23
type input "[DATE] - [DATE]"
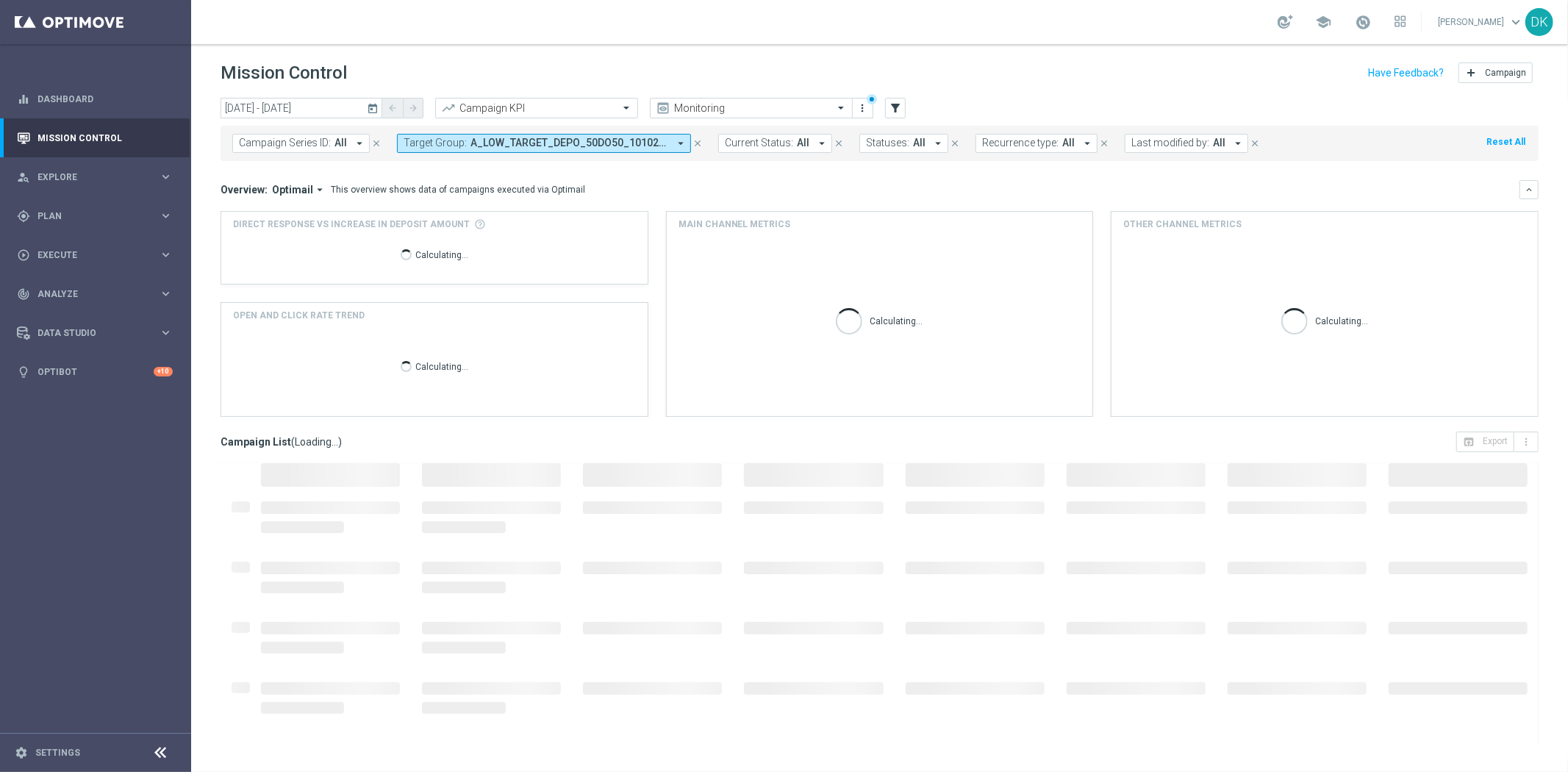
click at [557, 148] on span "A_LOW_TARGET_DEPO_50DO50_101025_1D, A_LOW_TARGET_DEPO_50DO50_101025_1D_PUSH, A_…" at bounding box center [569, 143] width 198 height 12
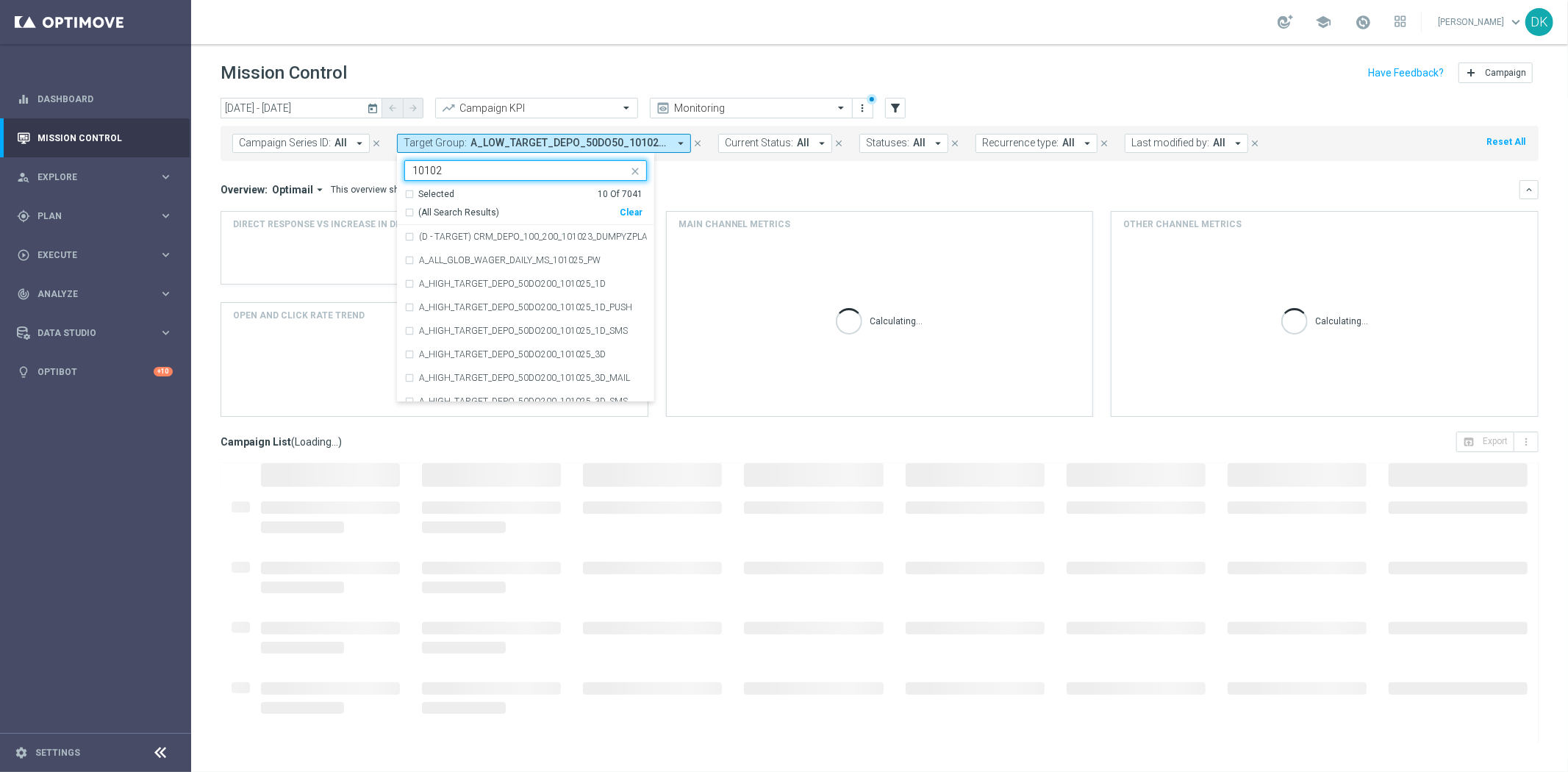
type input "101025"
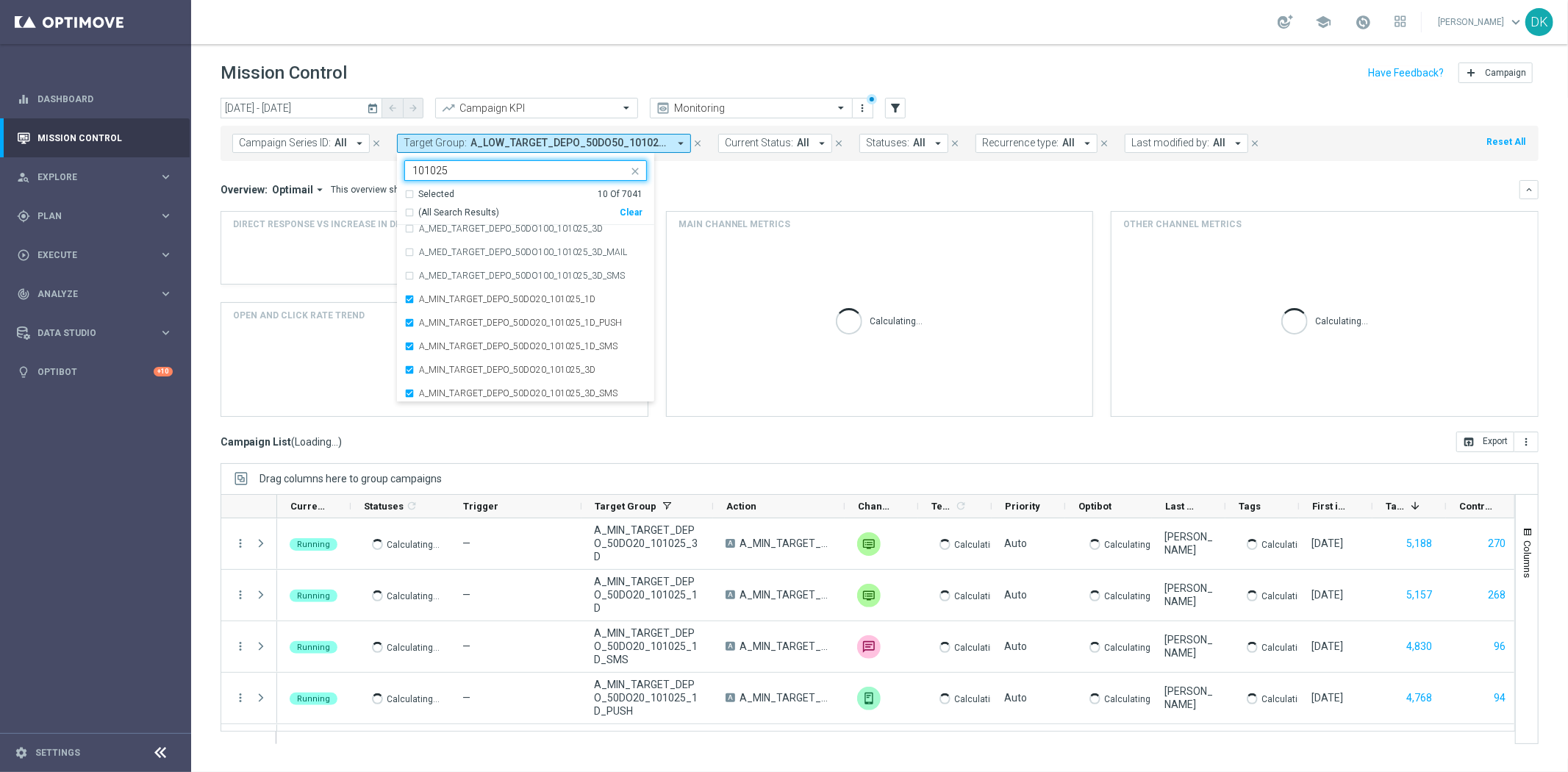
click at [202, 292] on div "[DATE] [DATE] - [DATE] arrow_back arrow_forward Campaign KPI trending_up Monito…" at bounding box center [879, 428] width 1377 height 661
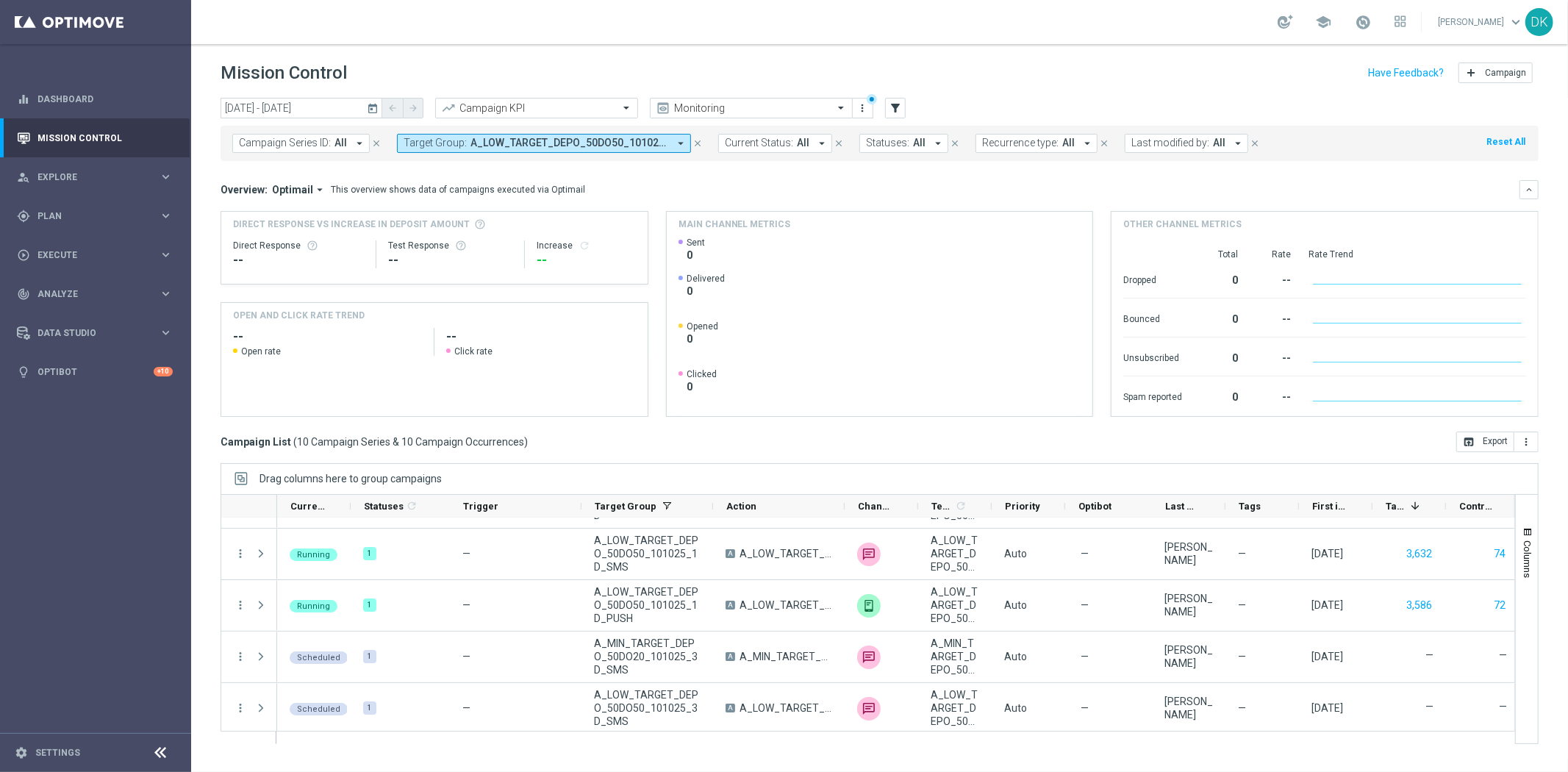
scroll to position [302, 0]
